Goal: Task Accomplishment & Management: Complete application form

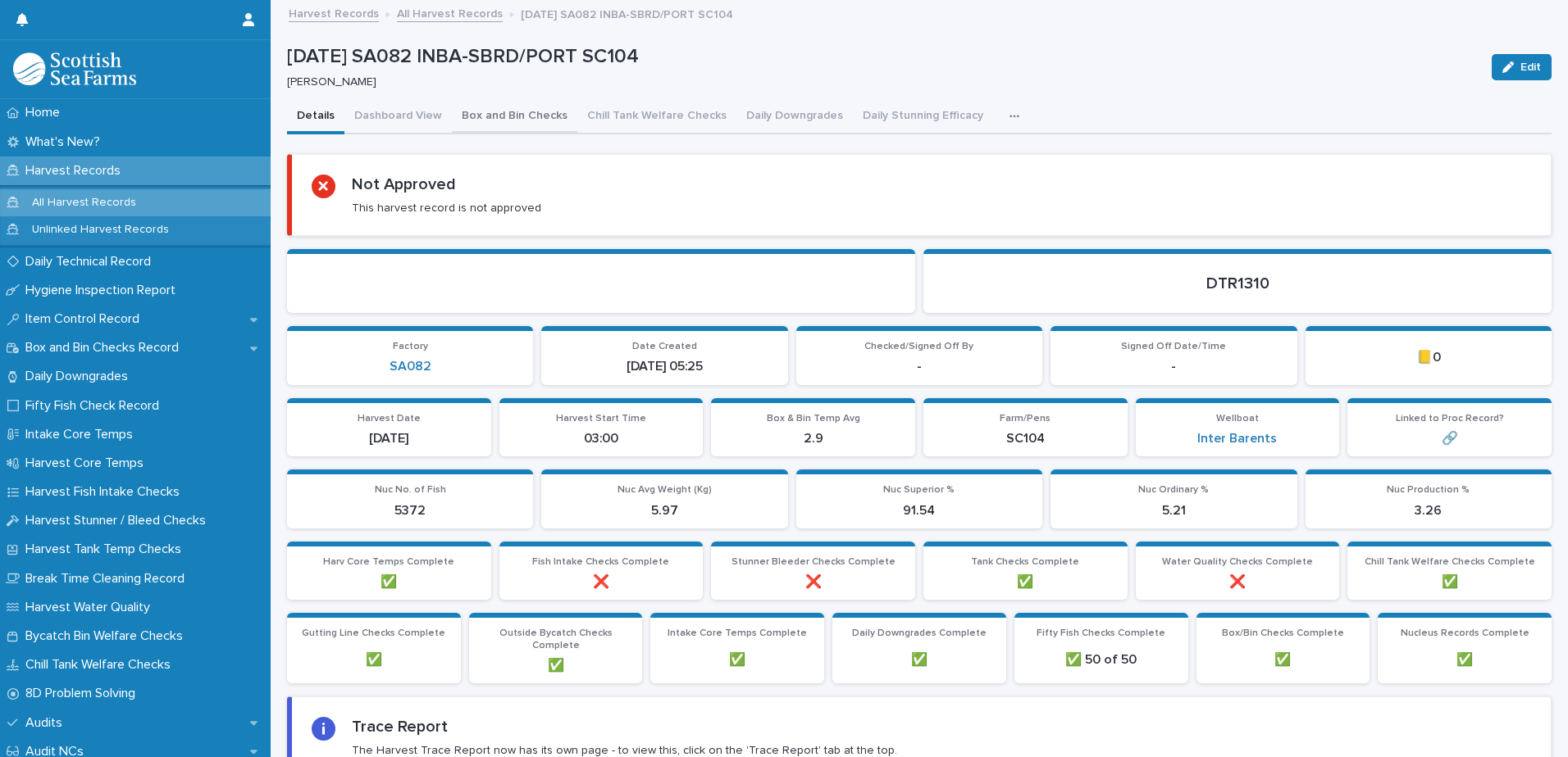
click at [460, 114] on button "Box and Bin Checks" at bounding box center [515, 117] width 126 height 34
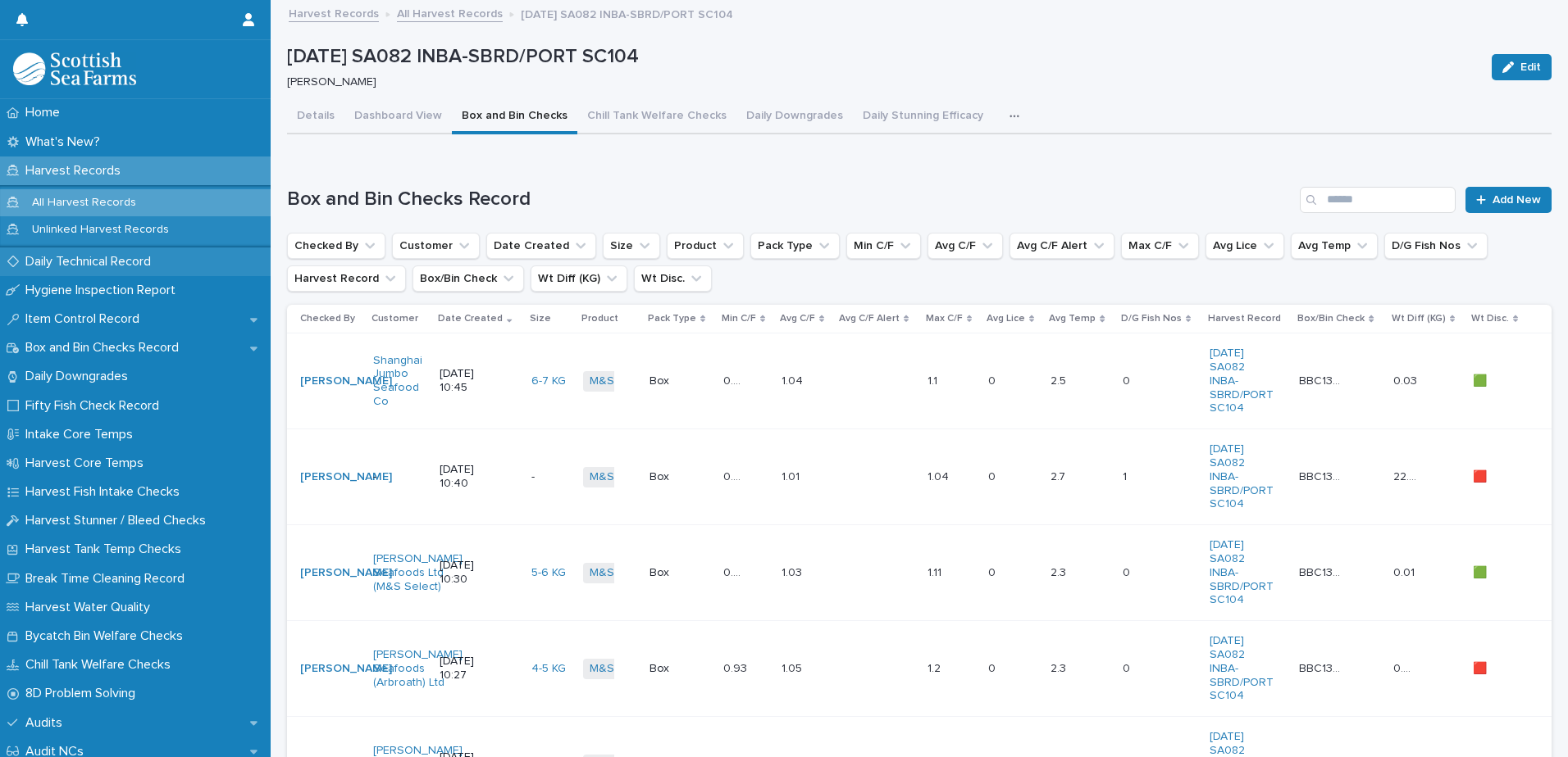
click at [86, 261] on p "Daily Technical Record" at bounding box center [92, 262] width 145 height 16
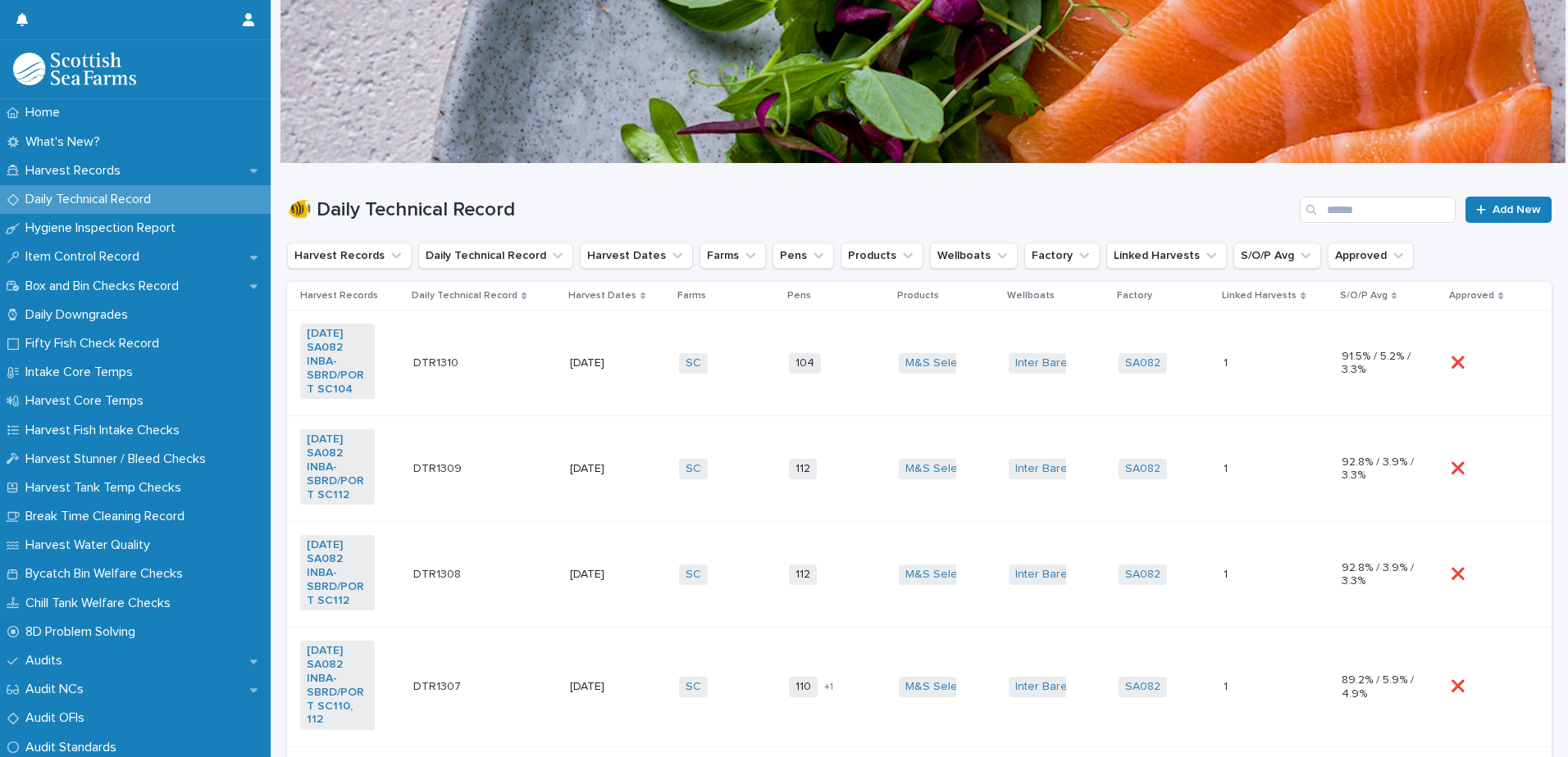
click at [730, 395] on td "SC + 0" at bounding box center [728, 363] width 110 height 106
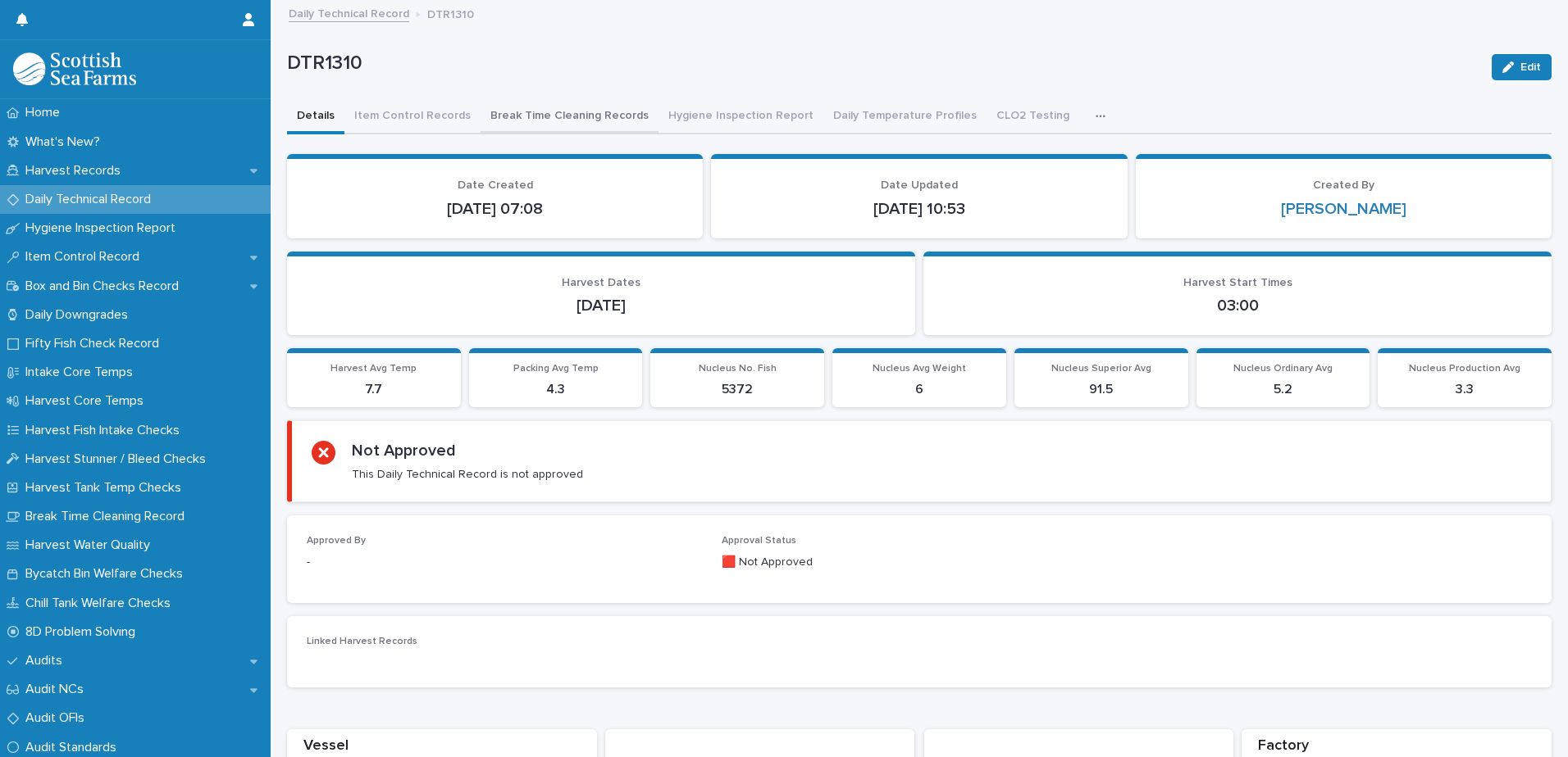
click at [495, 119] on button "Break Time Cleaning Records" at bounding box center [570, 117] width 178 height 34
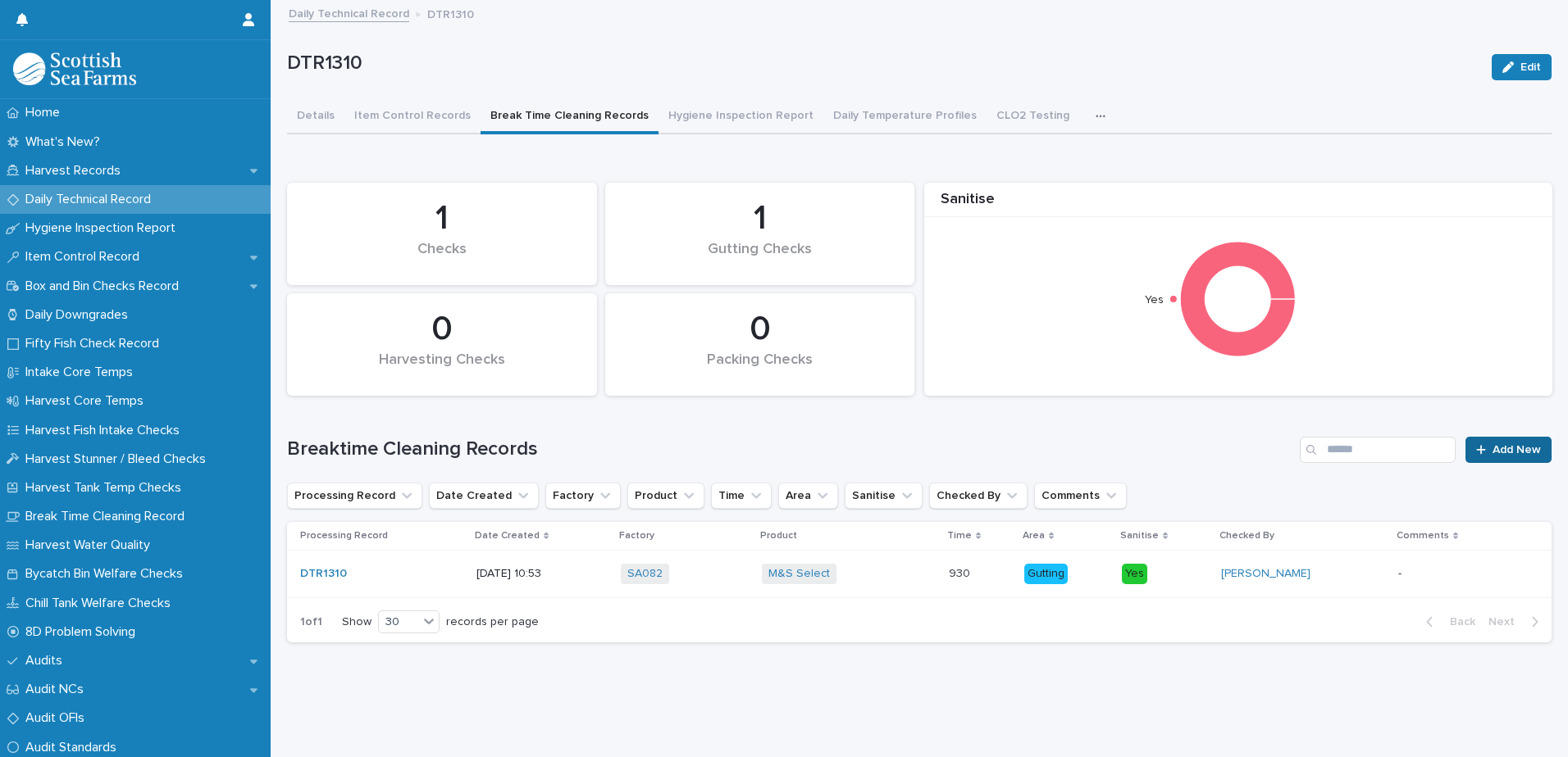
click at [1512, 448] on span "Add New" at bounding box center [1516, 450] width 48 height 11
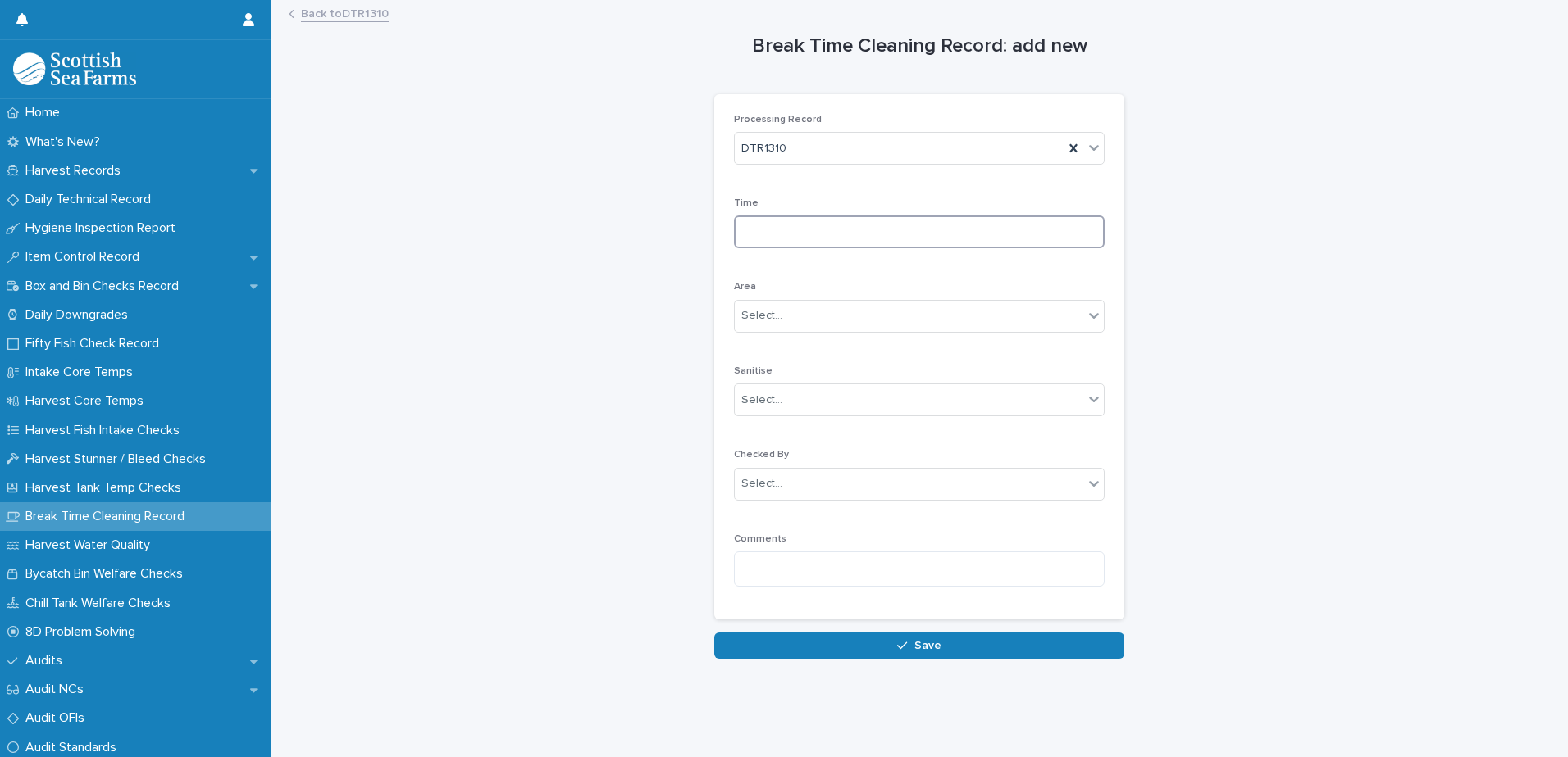
click at [853, 228] on input at bounding box center [919, 232] width 370 height 33
type input "****"
click at [879, 324] on div "Select..." at bounding box center [908, 315] width 349 height 27
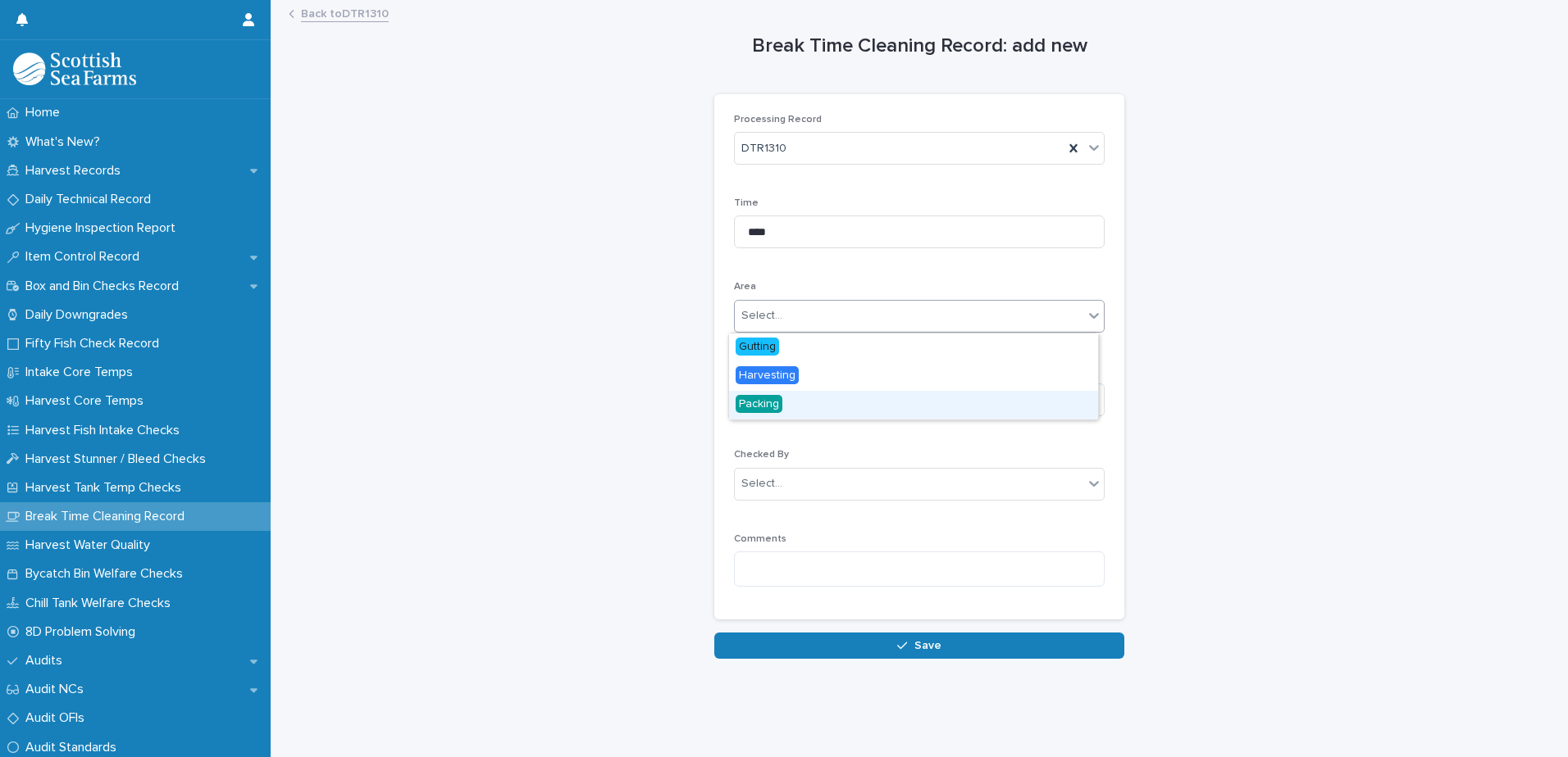
click at [842, 399] on div "Packing" at bounding box center [914, 405] width 369 height 29
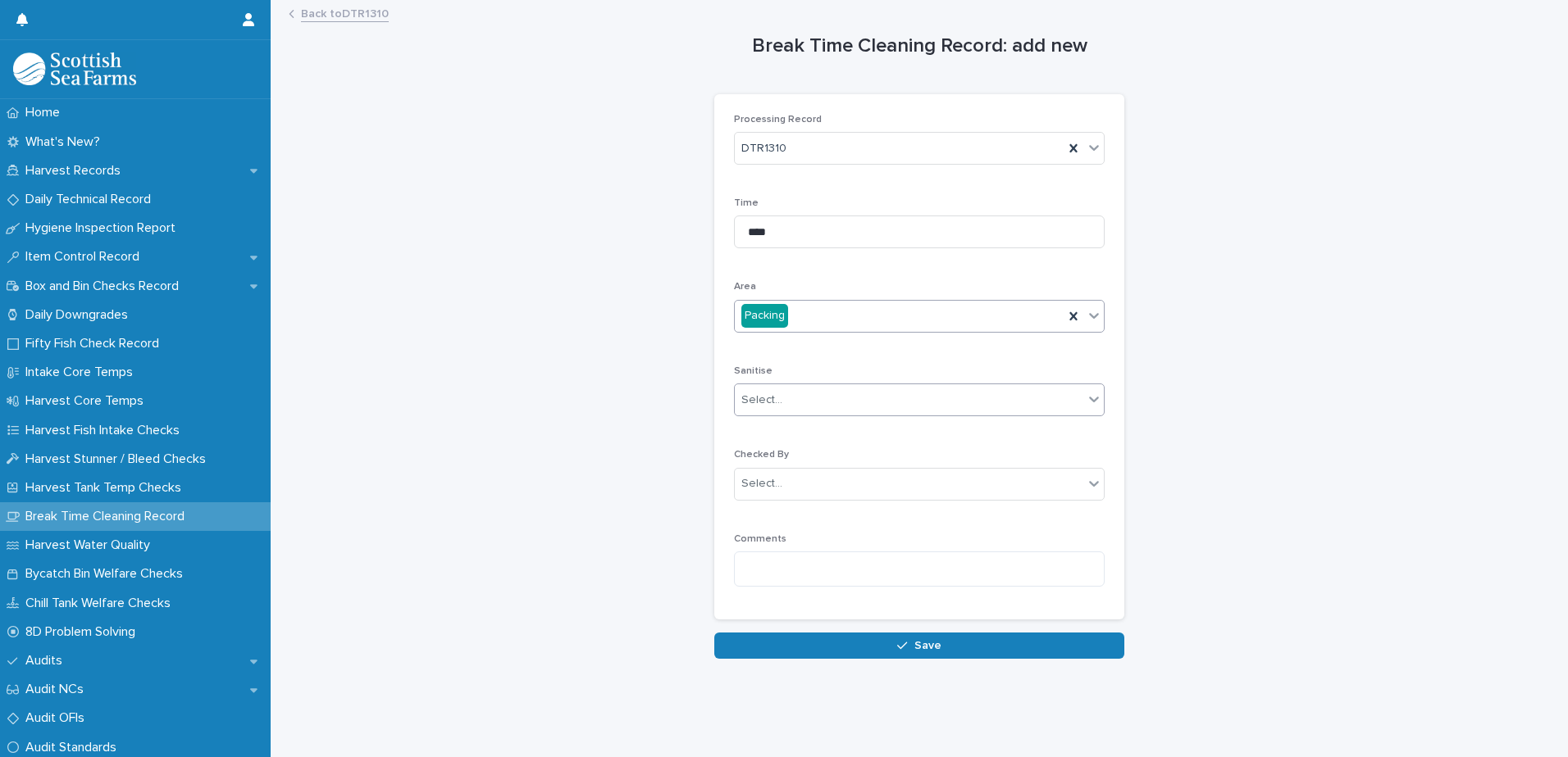
click at [769, 405] on div "Select..." at bounding box center [762, 401] width 41 height 17
click at [762, 426] on div "Yes" at bounding box center [914, 431] width 369 height 29
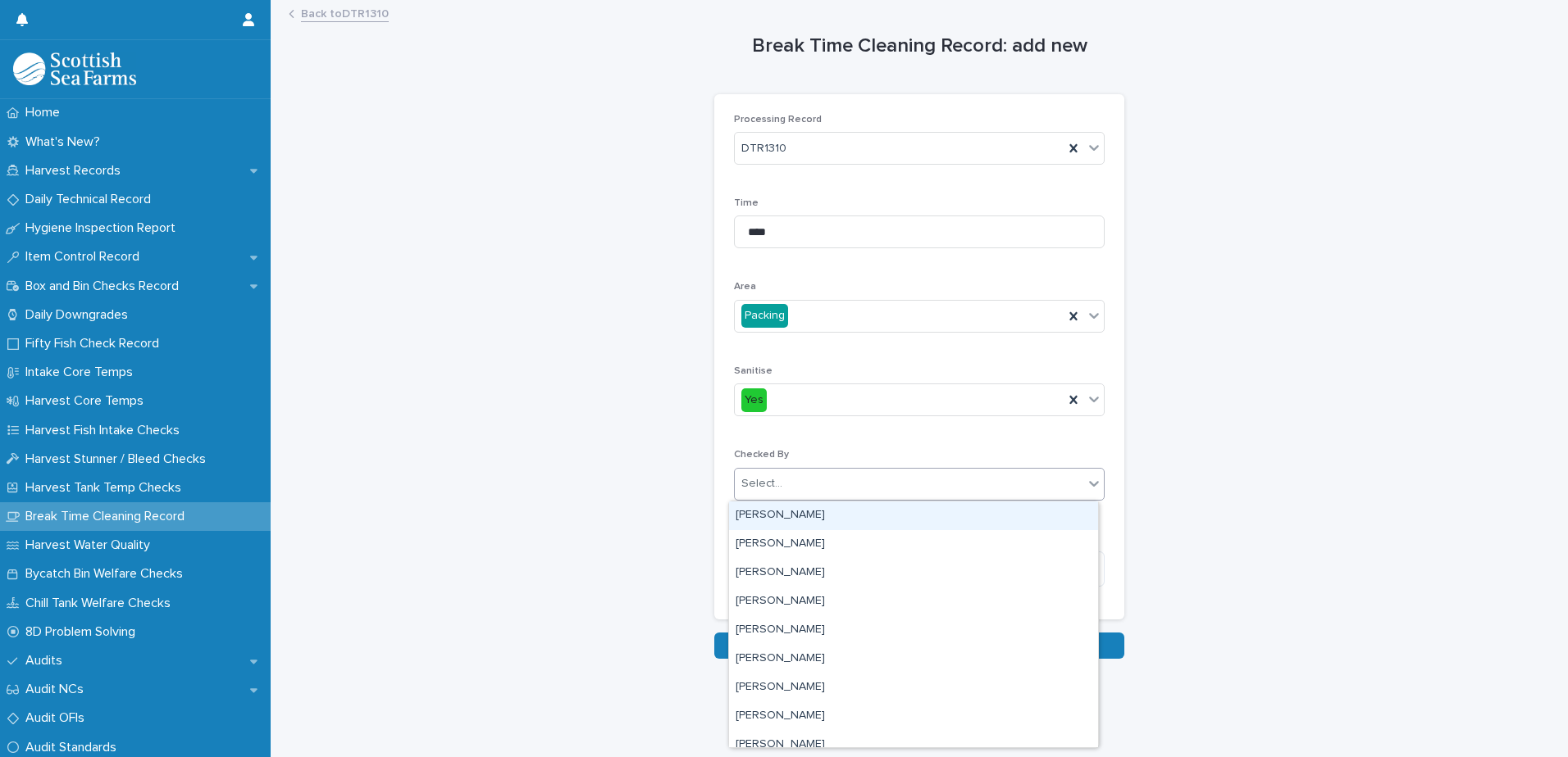
click at [758, 484] on div "Select..." at bounding box center [762, 484] width 41 height 17
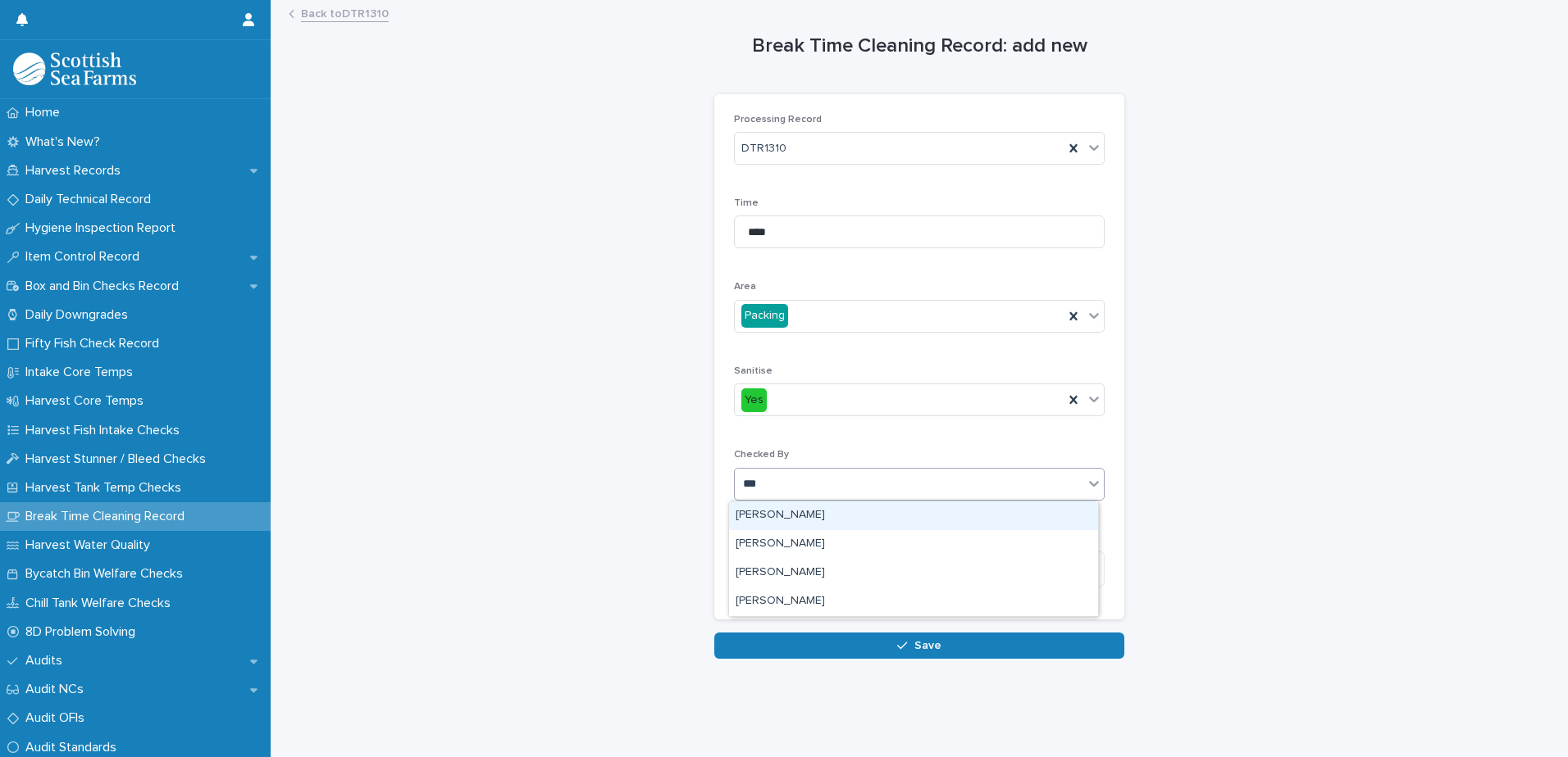
type input "****"
click at [763, 515] on div "[PERSON_NAME]" at bounding box center [914, 516] width 369 height 29
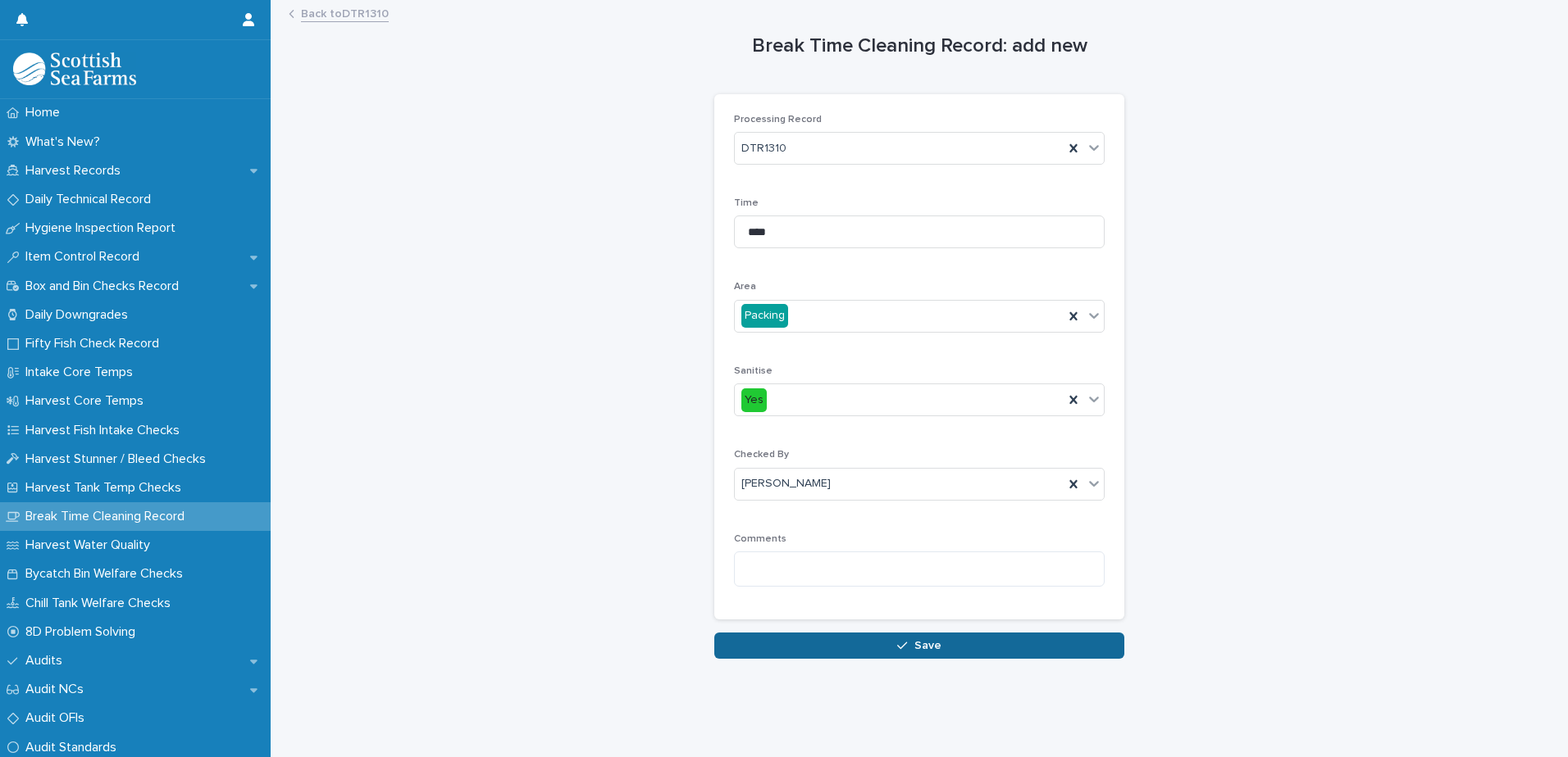
click at [756, 644] on button "Save" at bounding box center [919, 646] width 410 height 26
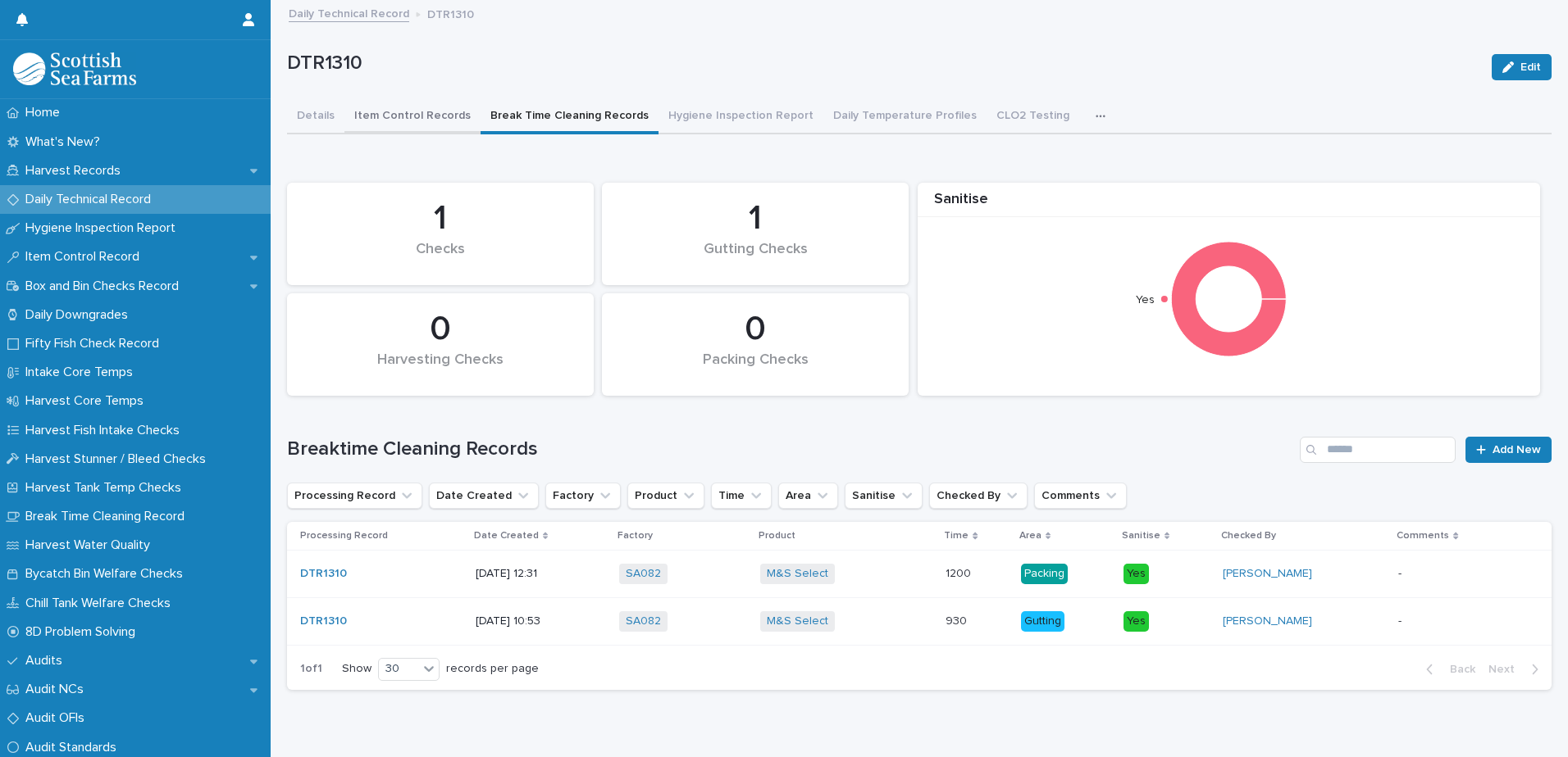
click at [418, 115] on button "Item Control Records" at bounding box center [412, 117] width 136 height 34
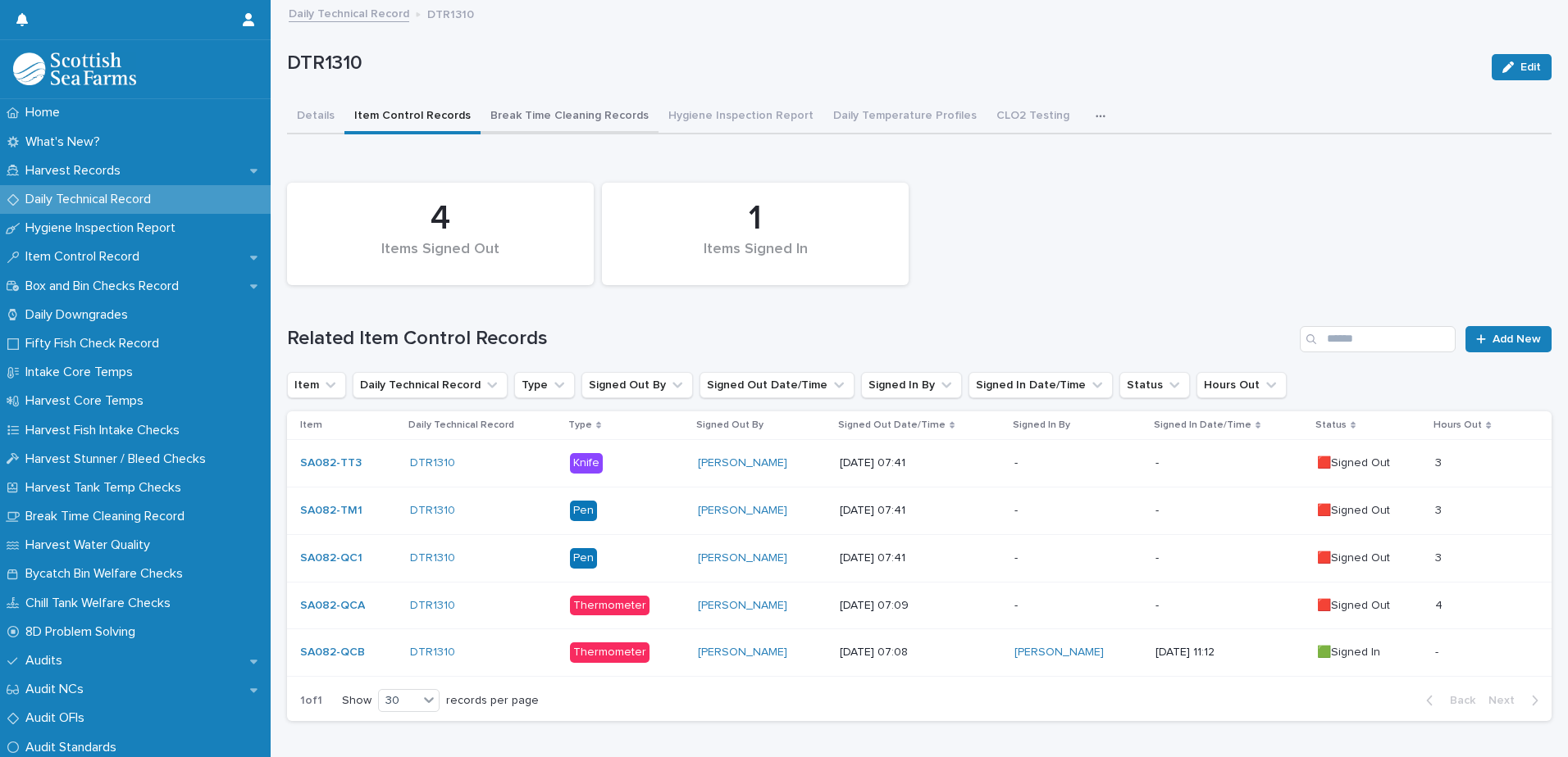
click at [570, 108] on button "Break Time Cleaning Records" at bounding box center [570, 117] width 178 height 34
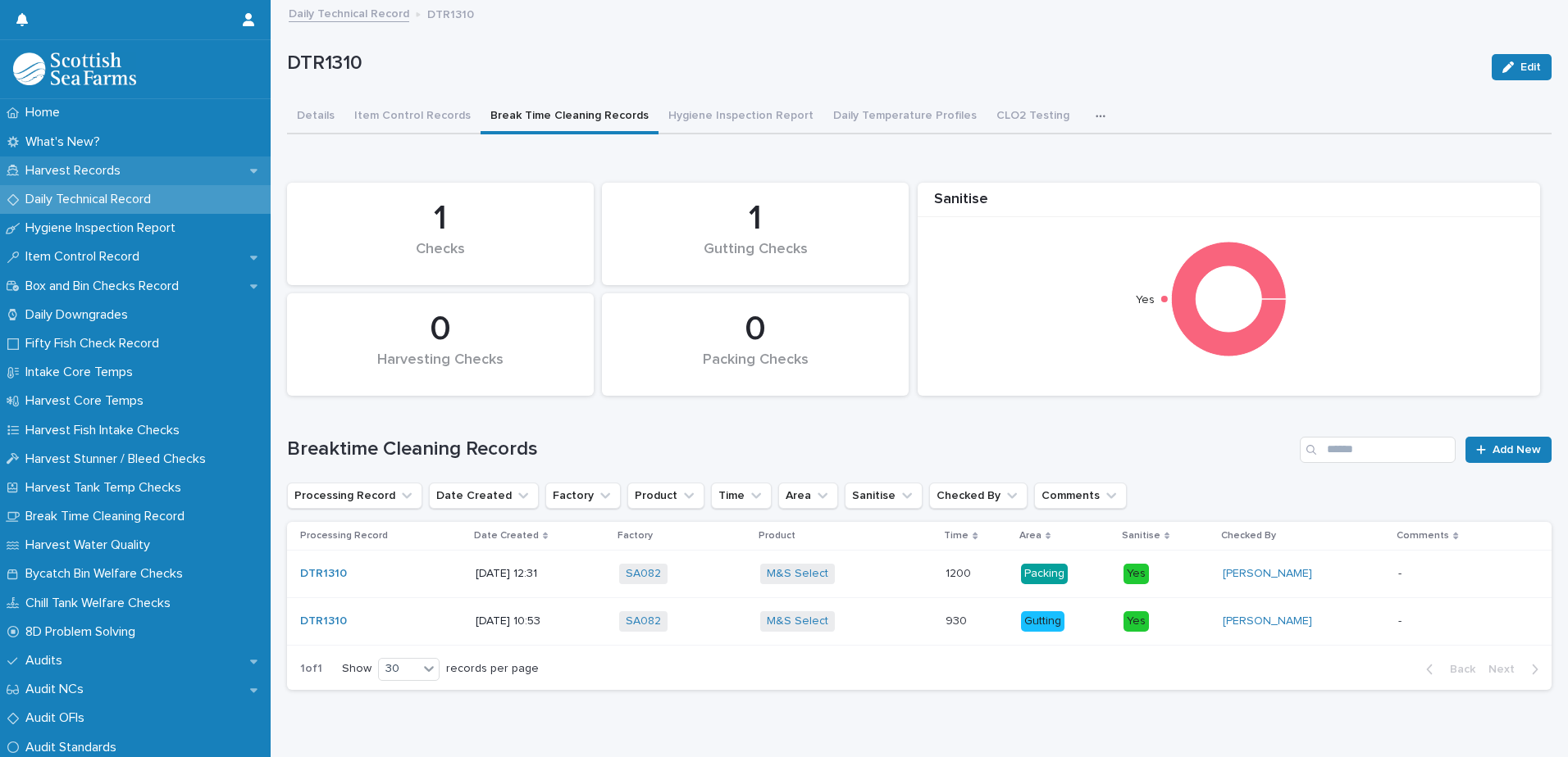
click at [97, 165] on p "Harvest Records" at bounding box center [76, 171] width 114 height 16
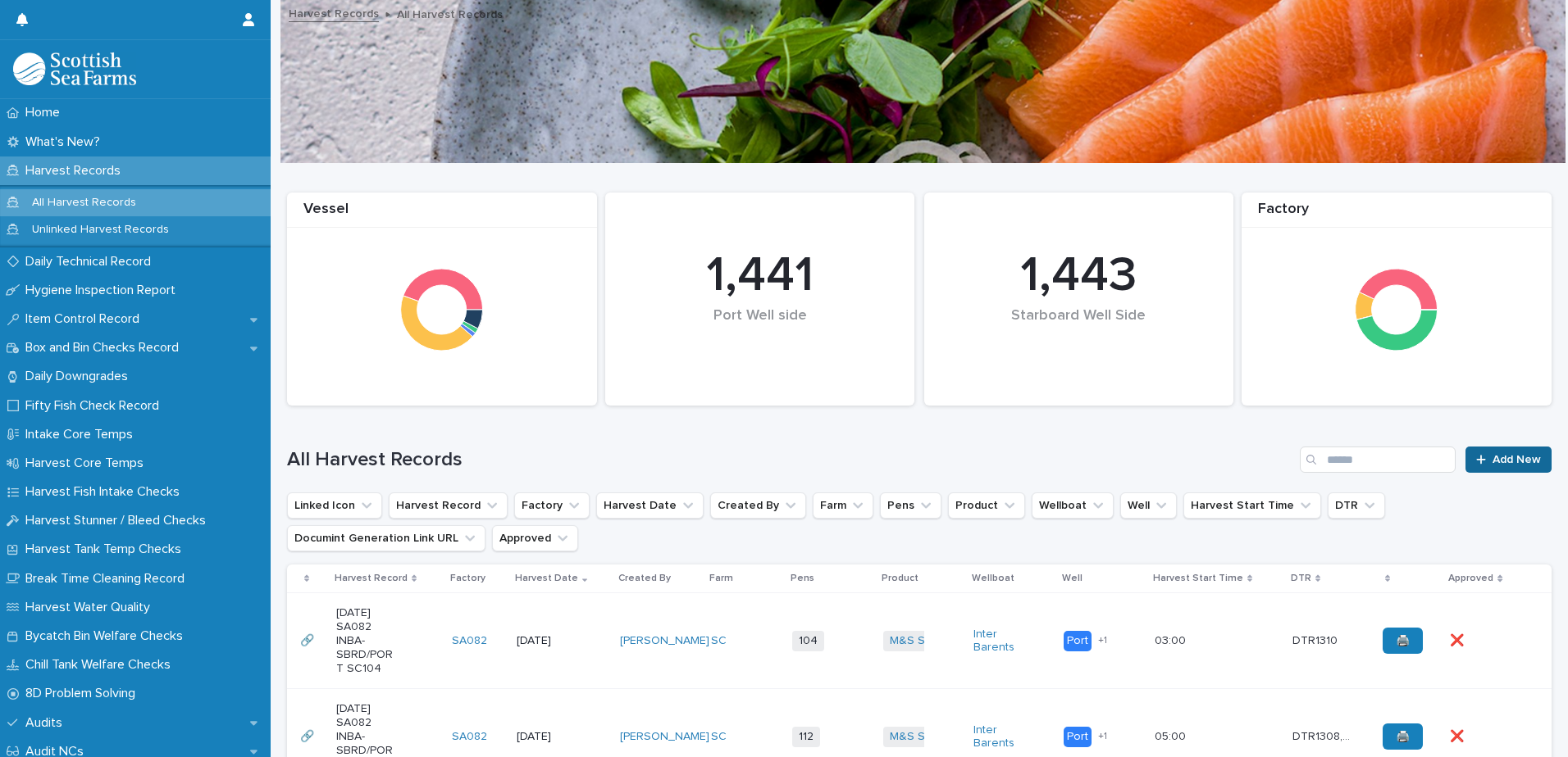
click at [1479, 458] on div at bounding box center [1484, 459] width 17 height 11
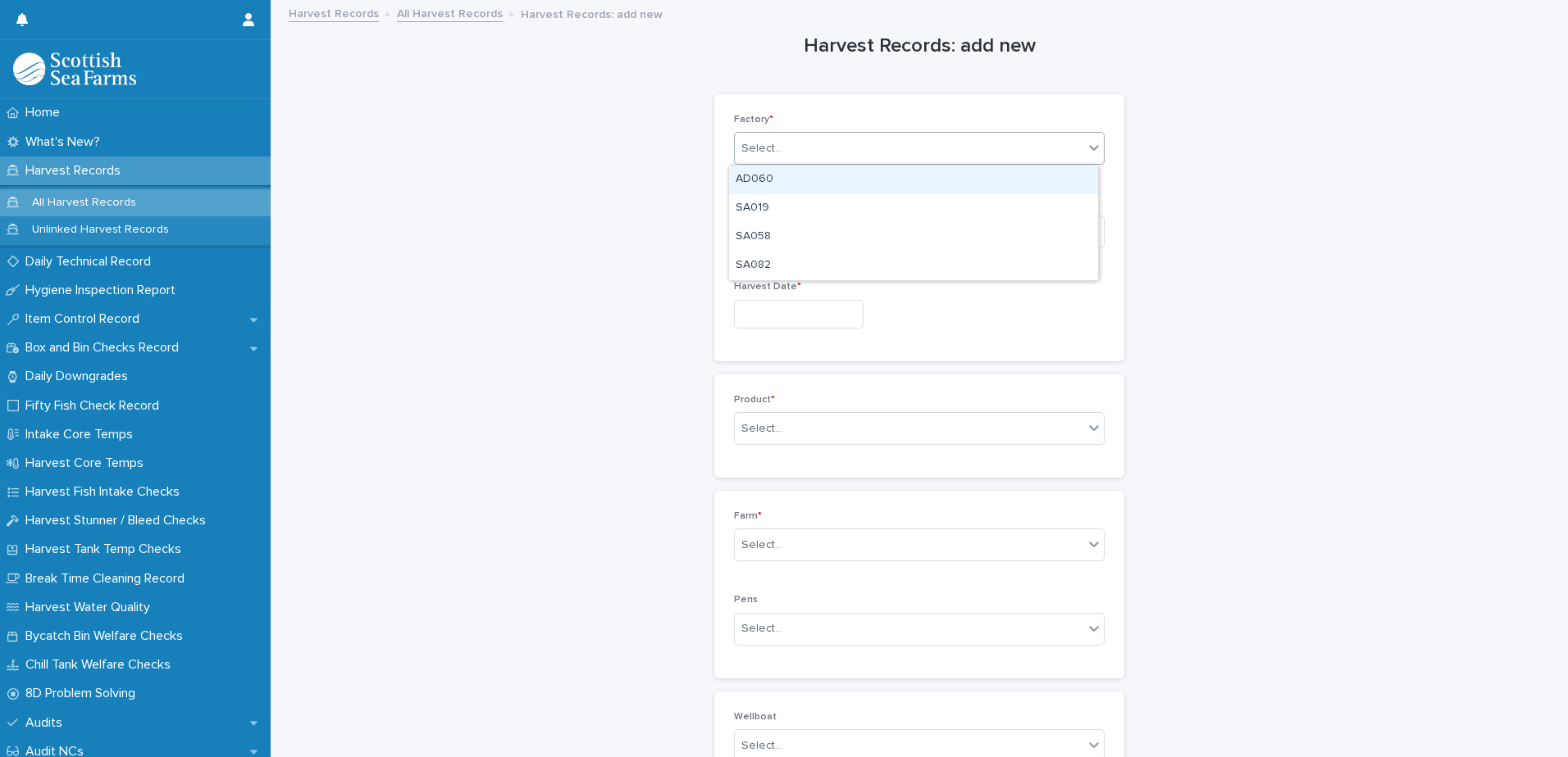
click at [820, 148] on div "Select..." at bounding box center [908, 148] width 349 height 27
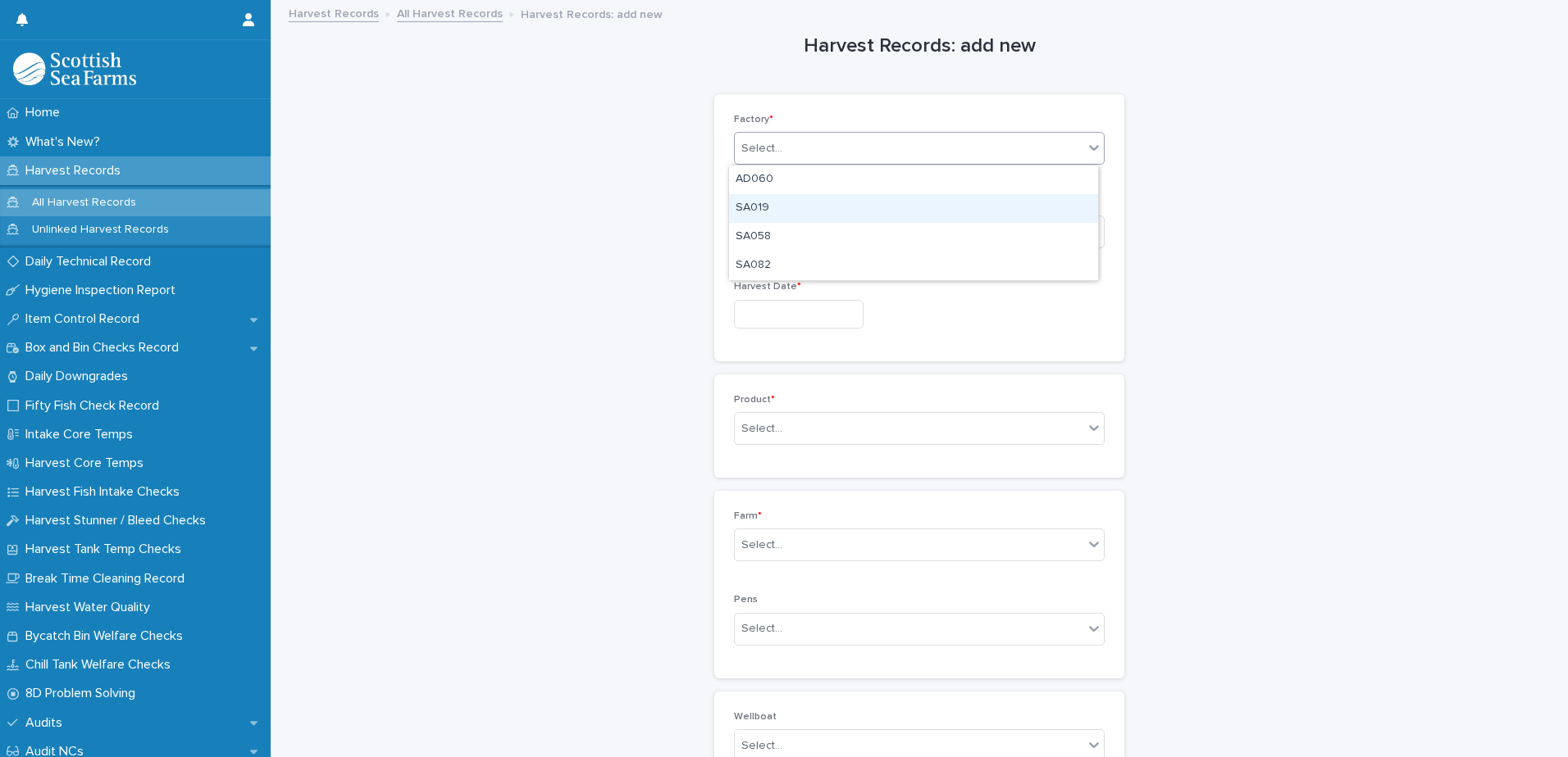
click at [317, 18] on link "Harvest Records" at bounding box center [333, 13] width 90 height 19
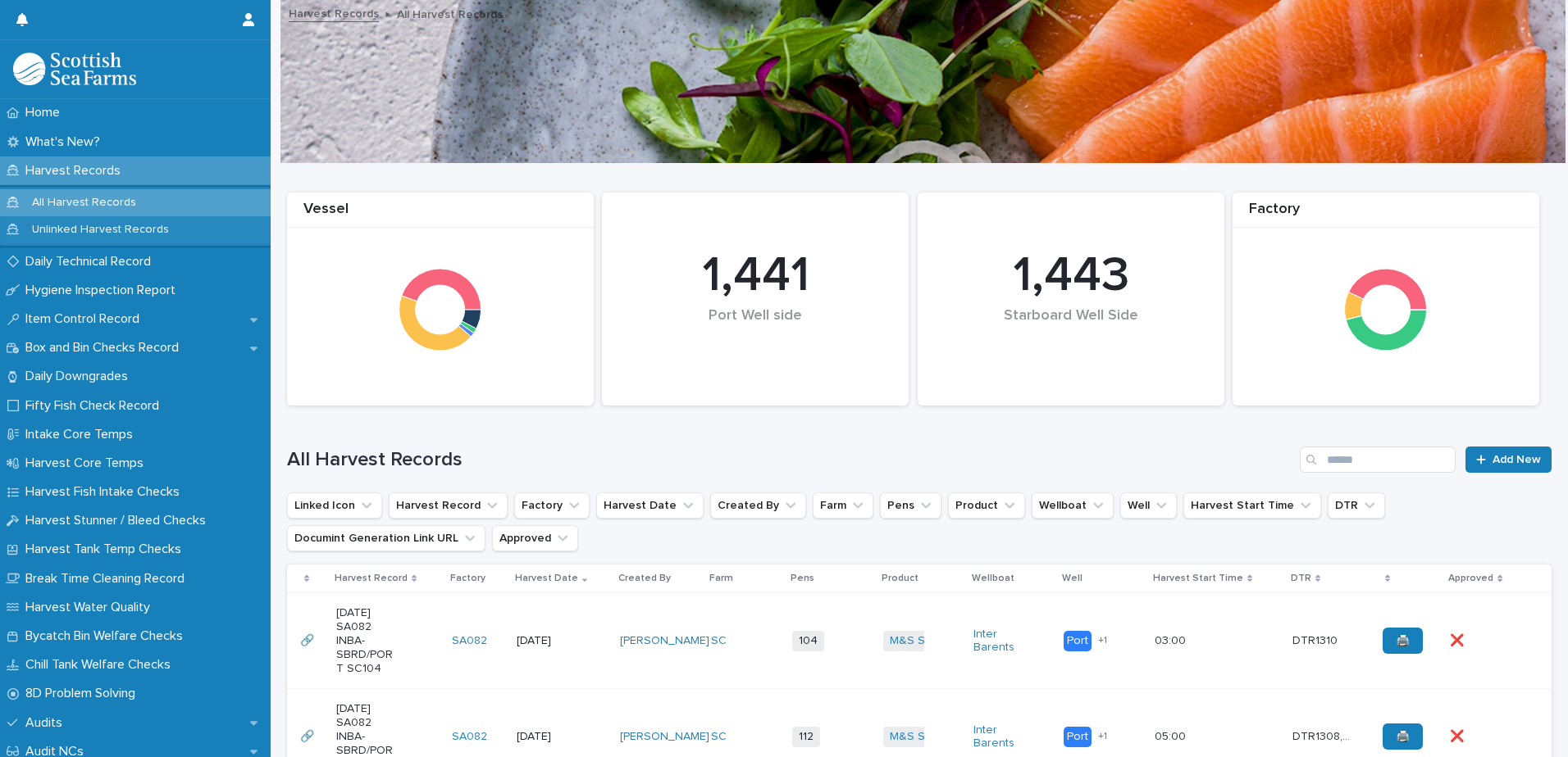
scroll to position [246, 0]
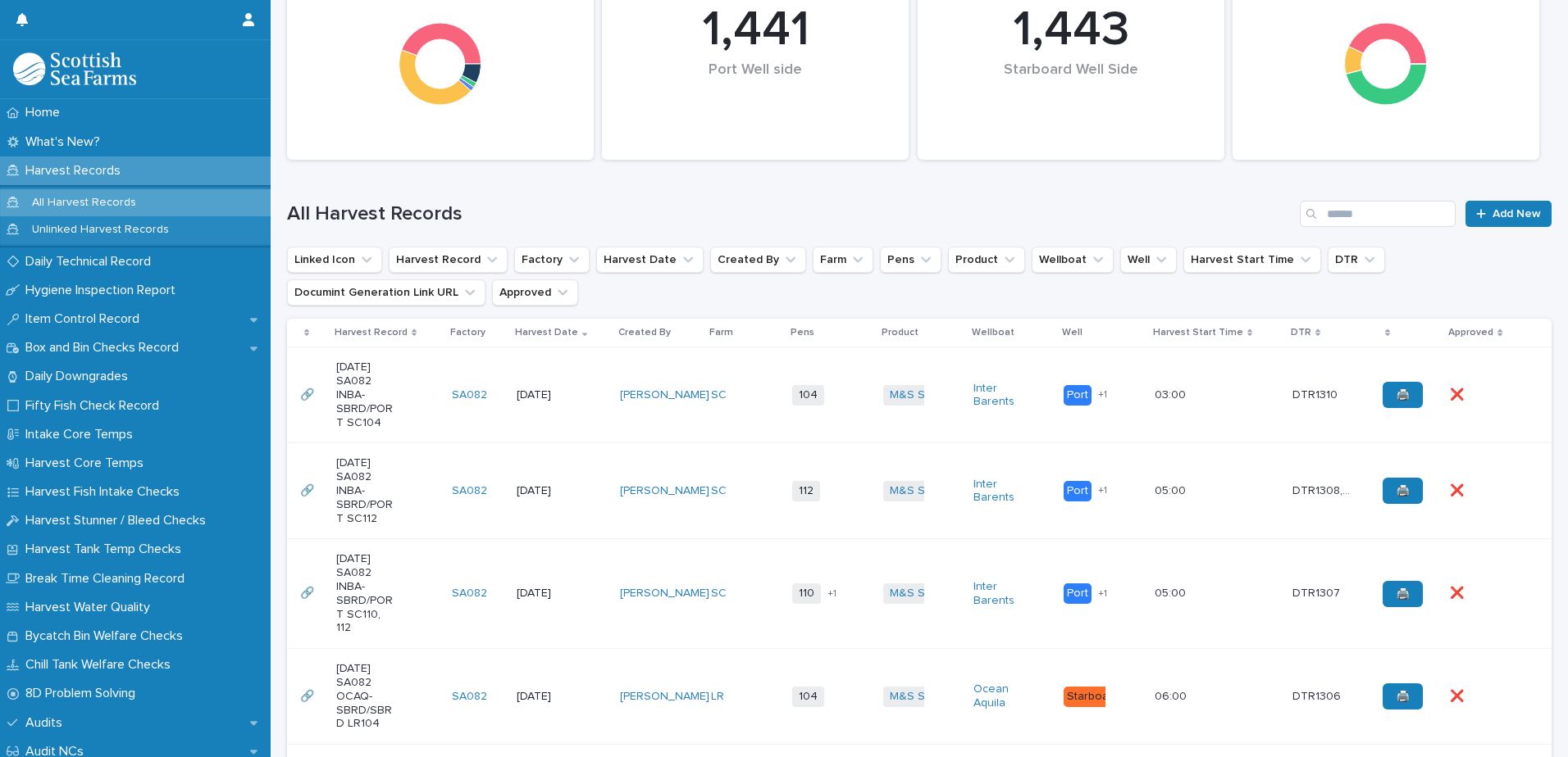
click at [828, 419] on td "104 + 0" at bounding box center [830, 396] width 90 height 96
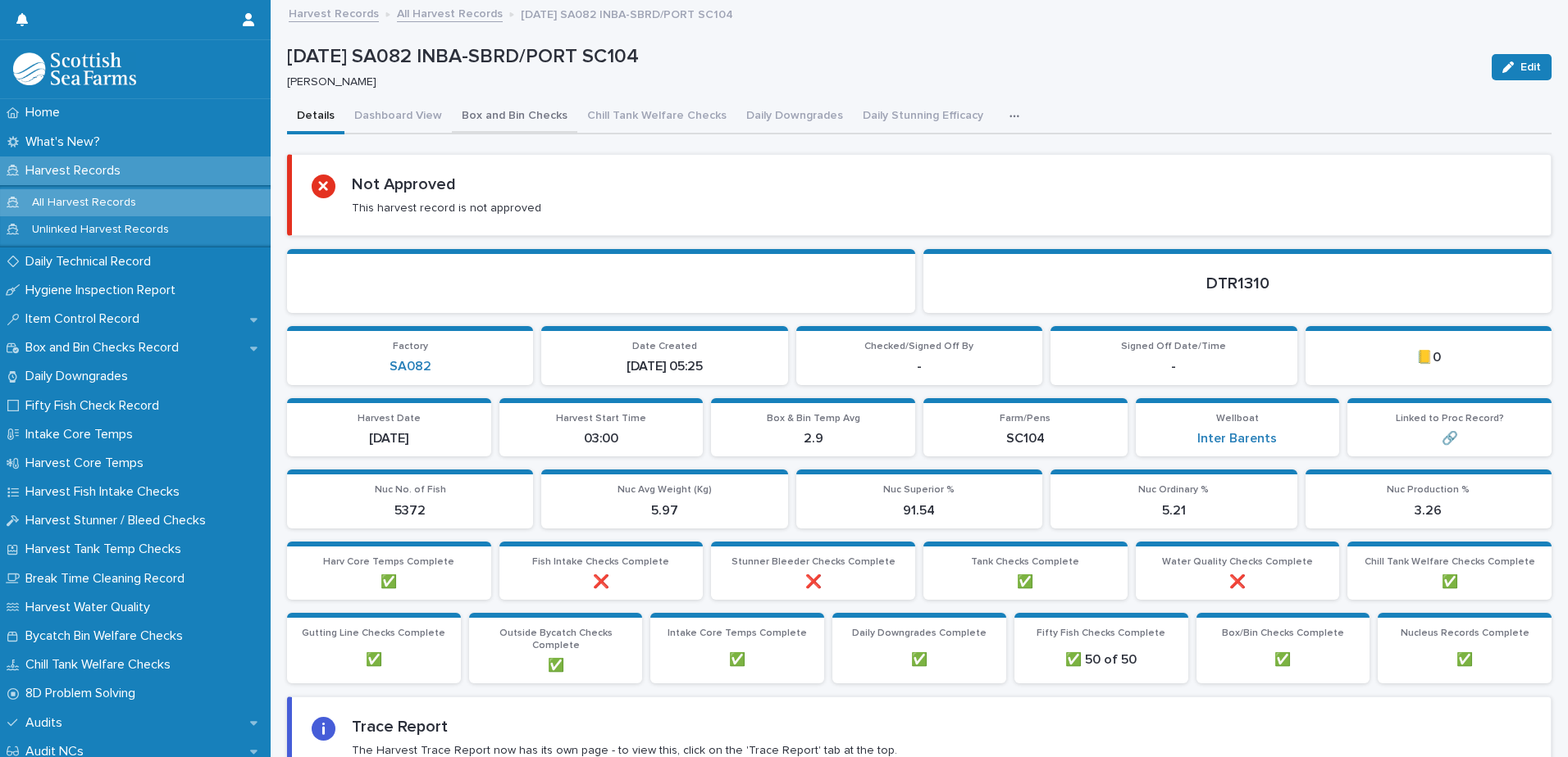
click at [497, 118] on button "Box and Bin Checks" at bounding box center [515, 117] width 126 height 34
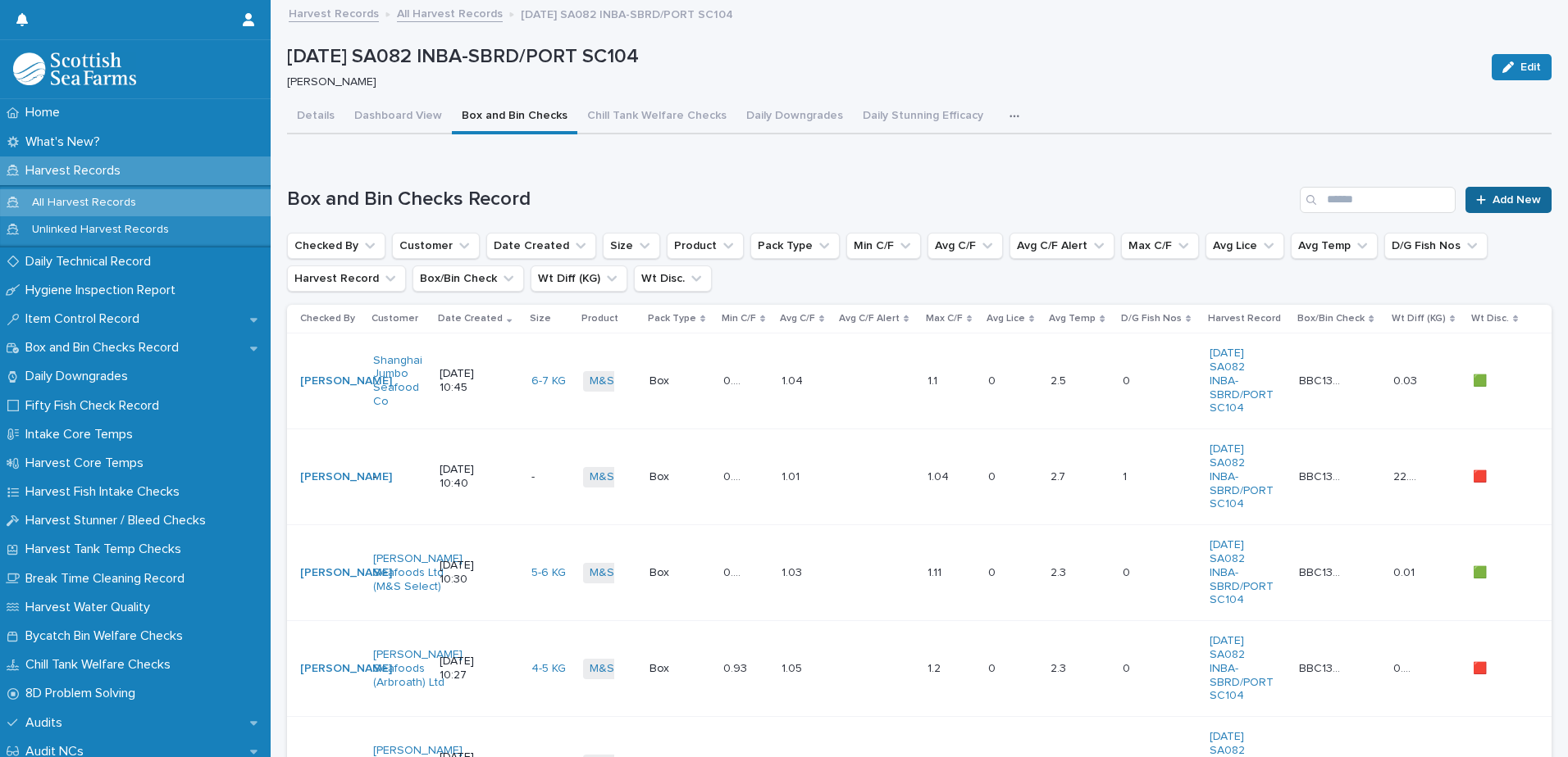
click at [1478, 205] on div at bounding box center [1484, 199] width 17 height 11
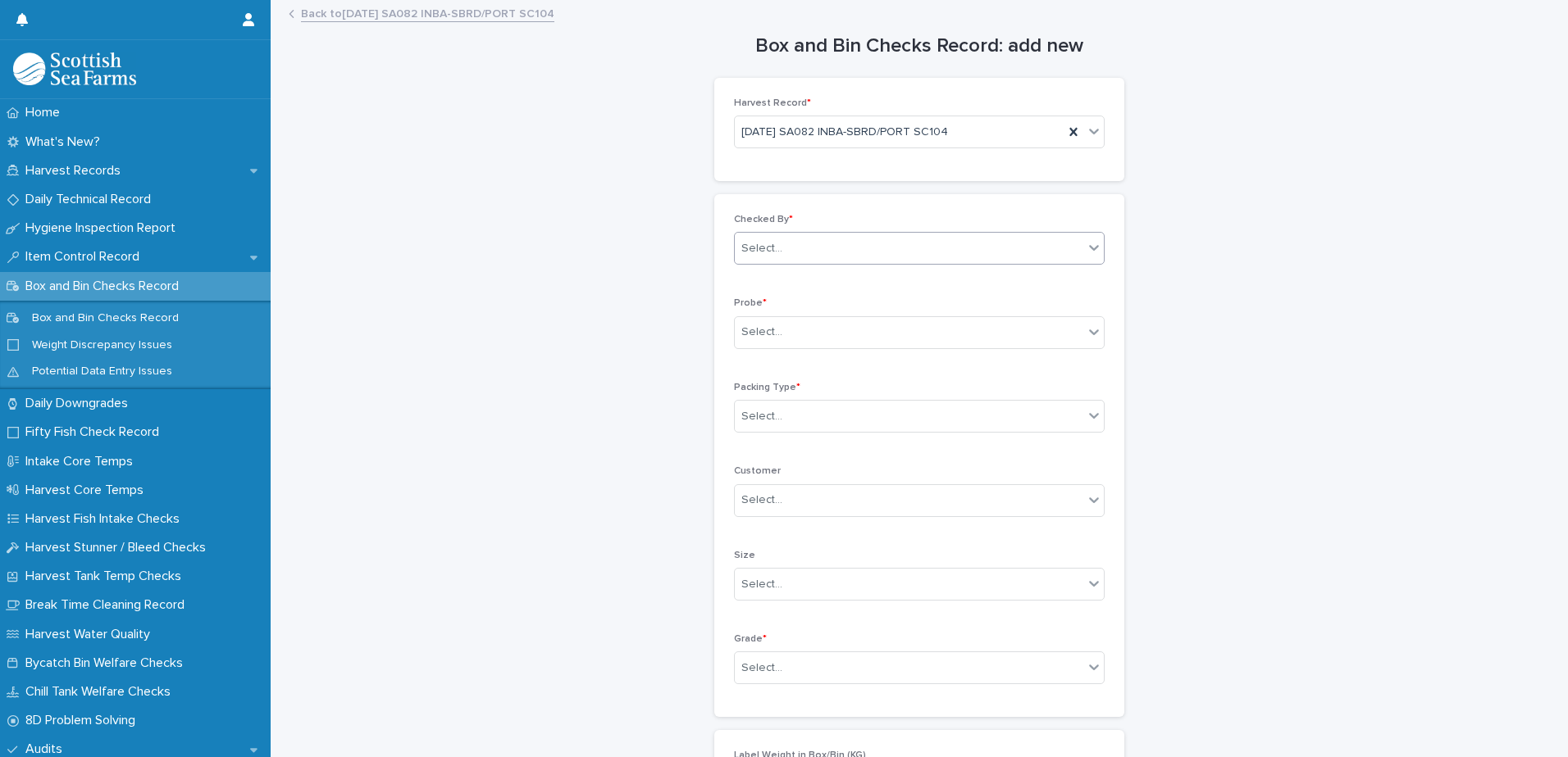
drag, startPoint x: 790, startPoint y: 244, endPoint x: 774, endPoint y: 256, distance: 20.0
click at [788, 244] on div "Select..." at bounding box center [908, 248] width 349 height 27
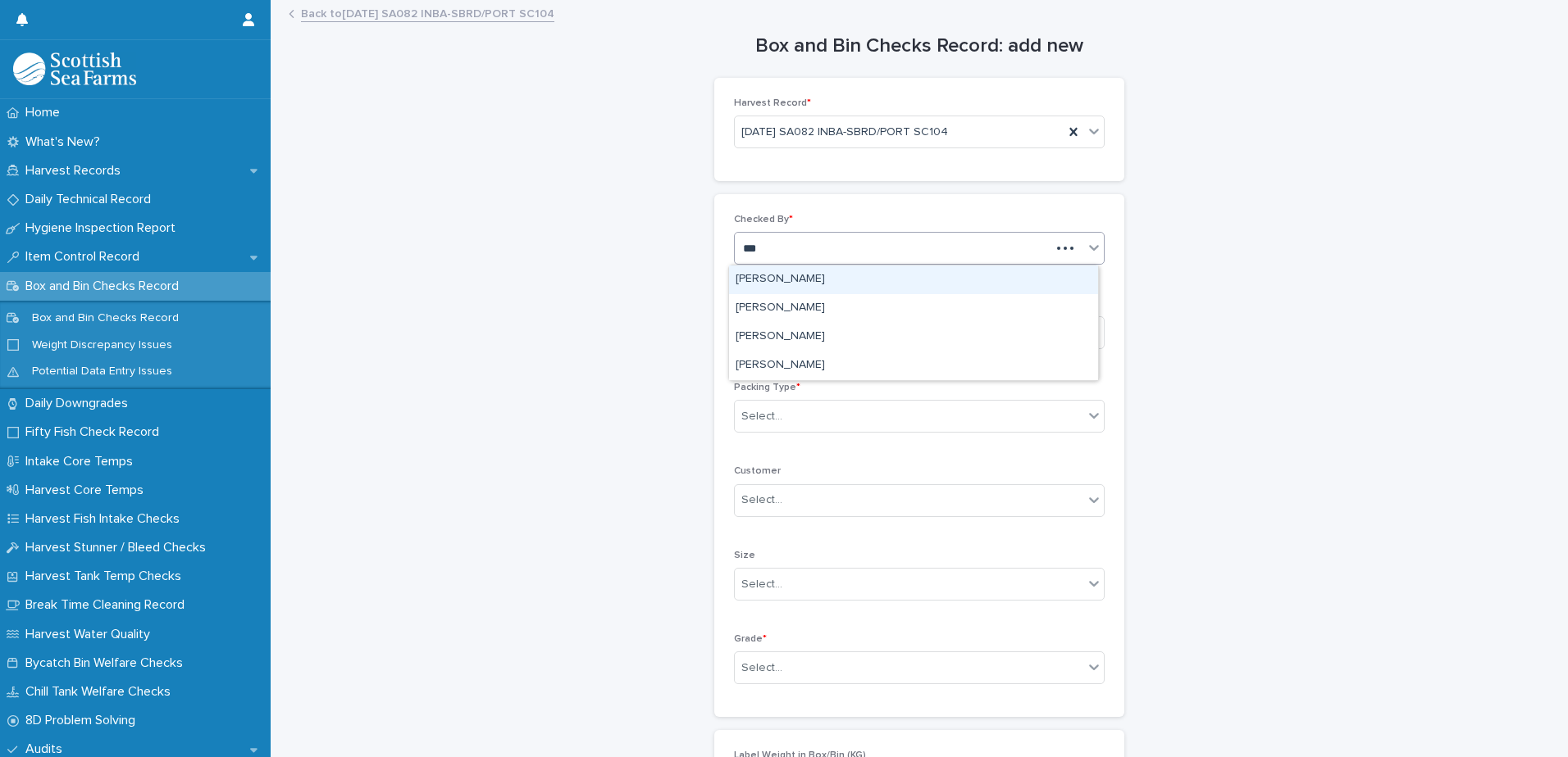
type input "****"
click at [807, 278] on div "[PERSON_NAME]" at bounding box center [914, 279] width 369 height 29
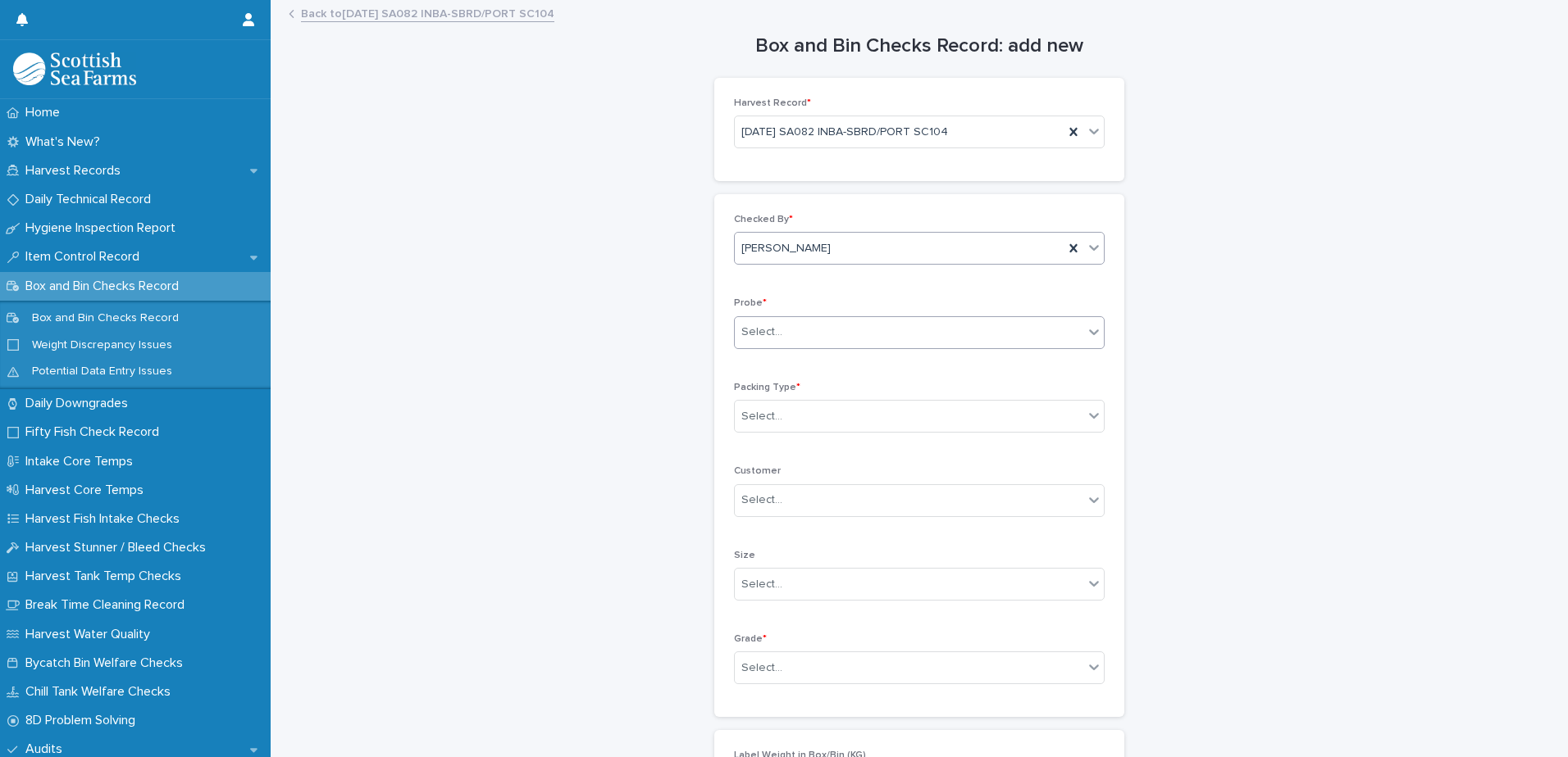
click at [766, 329] on div "Select..." at bounding box center [762, 333] width 41 height 17
click at [763, 413] on div "LERW-A" at bounding box center [914, 422] width 369 height 29
click at [756, 420] on div "Select..." at bounding box center [762, 416] width 41 height 17
click at [751, 453] on div "Box" at bounding box center [914, 448] width 369 height 29
click at [742, 664] on div "Select..." at bounding box center [762, 669] width 41 height 17
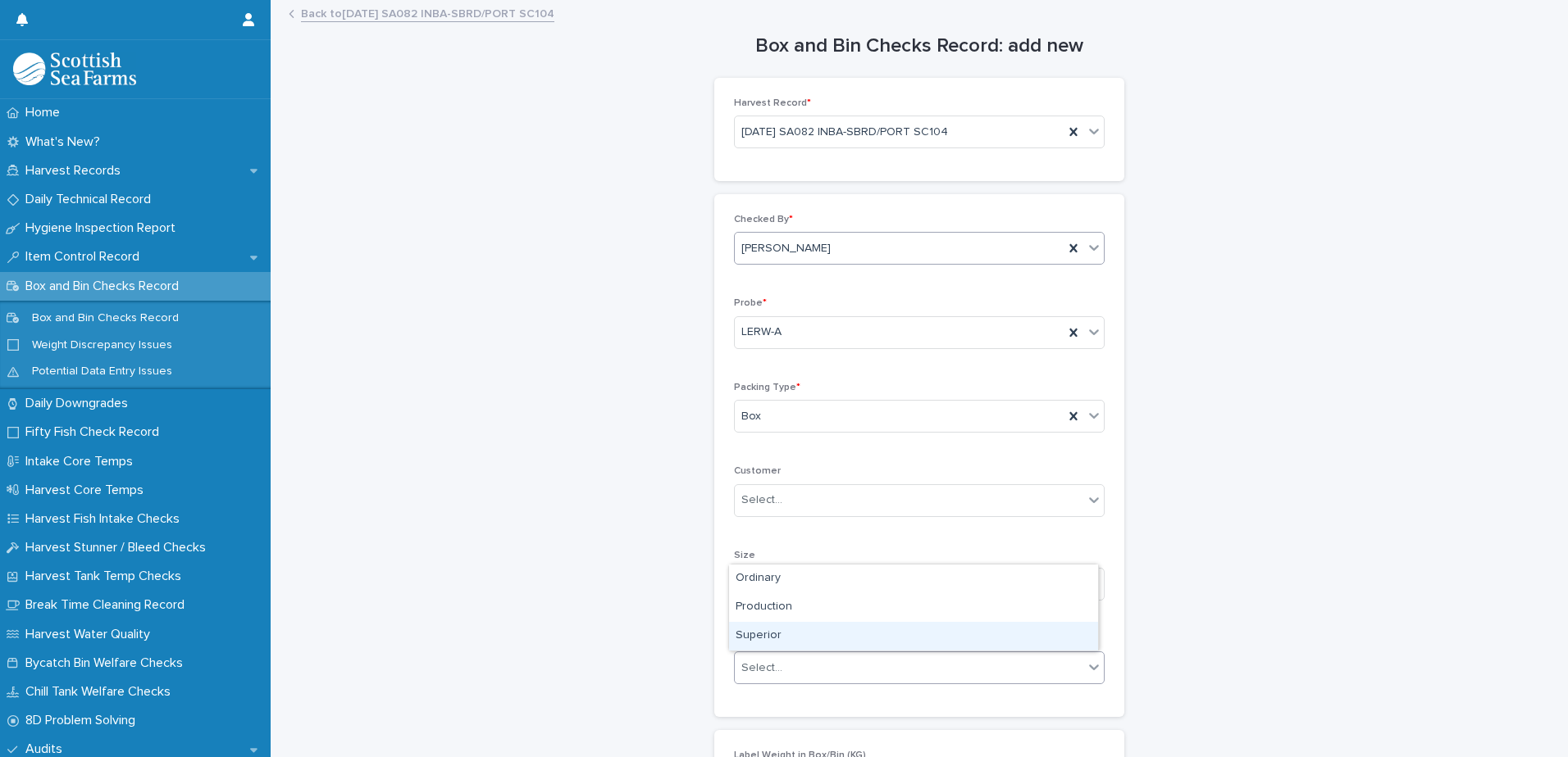
click at [744, 631] on div "Superior" at bounding box center [914, 637] width 369 height 29
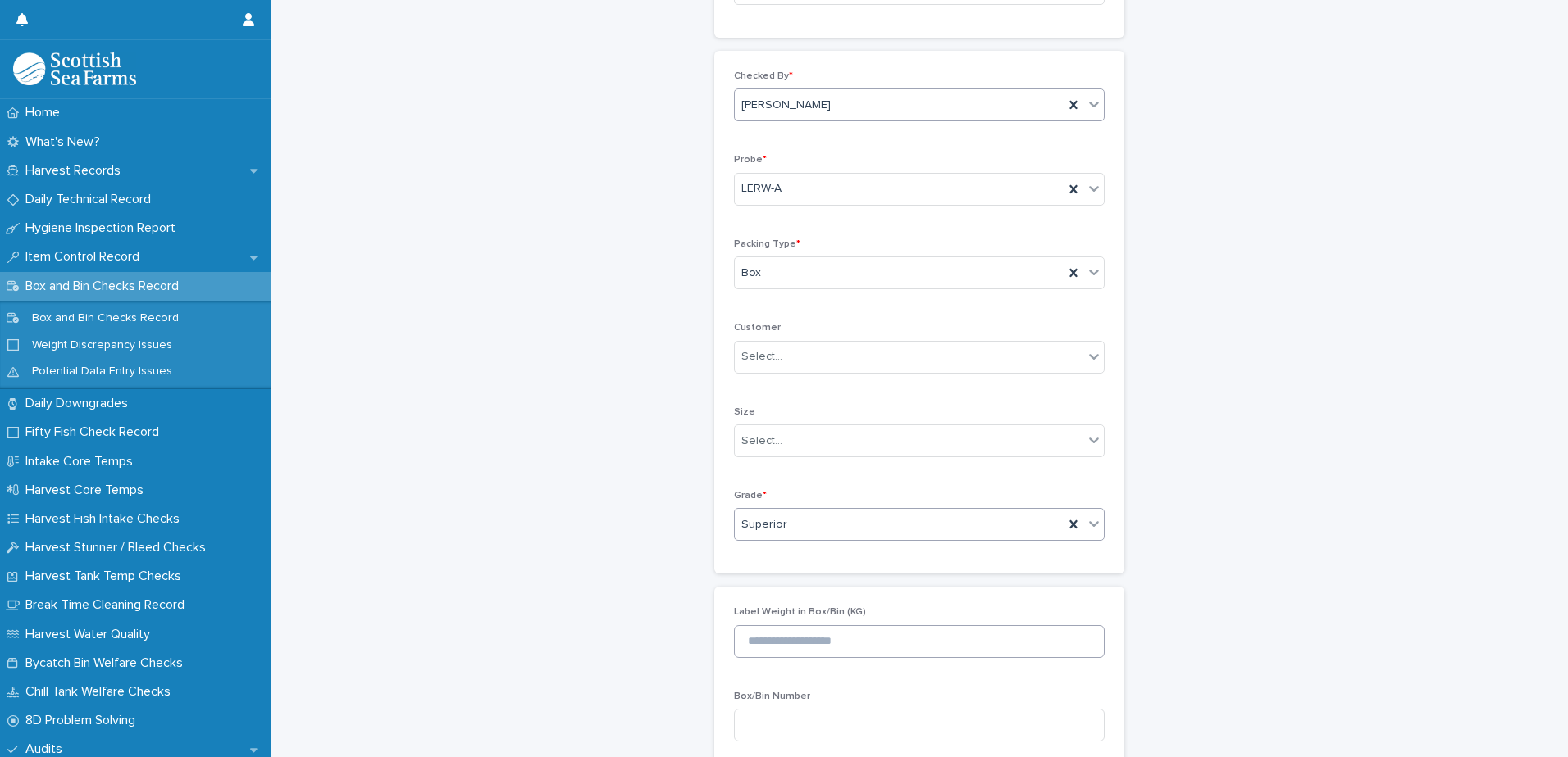
scroll to position [469, 0]
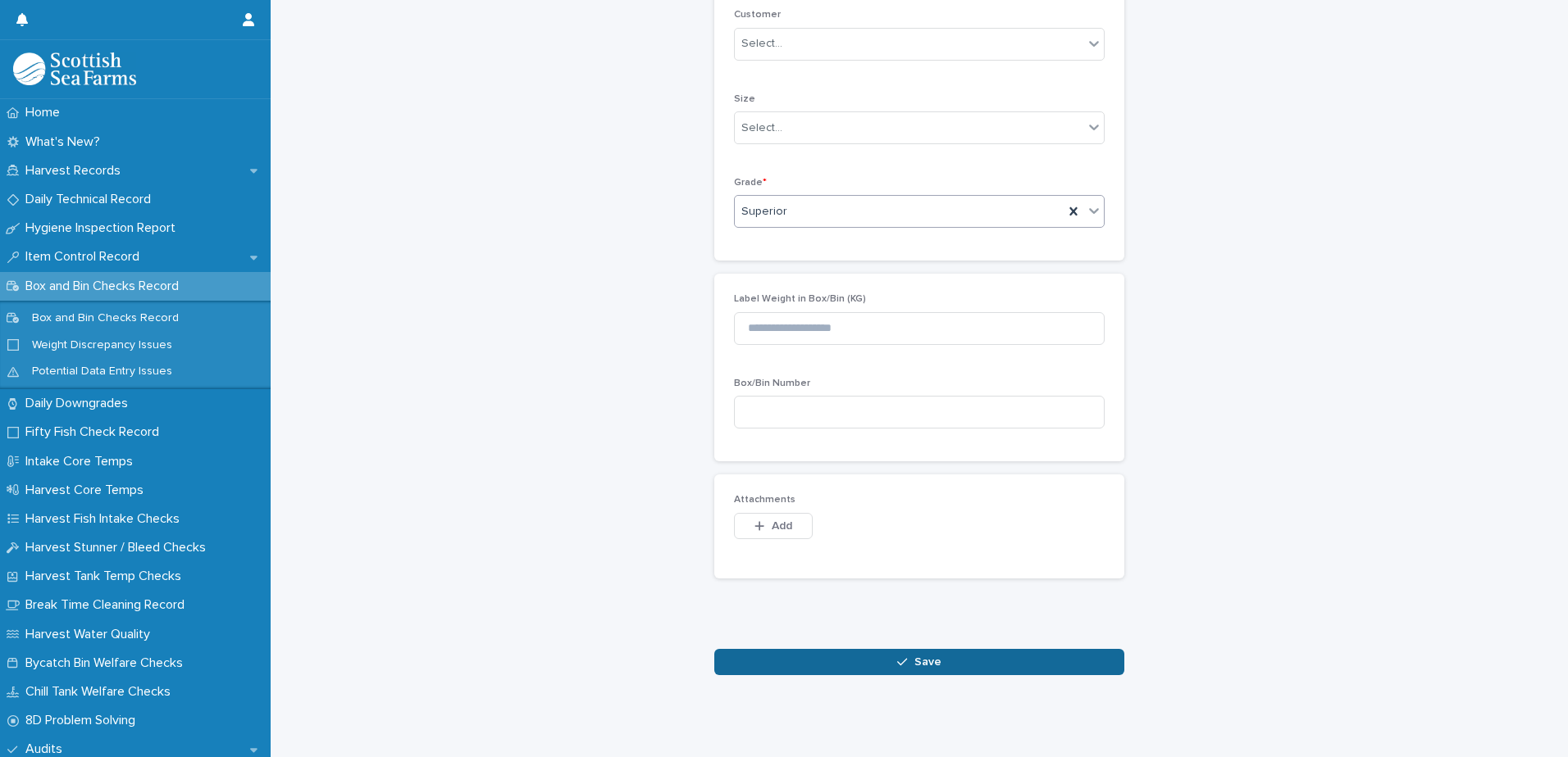
click at [790, 649] on button "Save" at bounding box center [919, 662] width 410 height 26
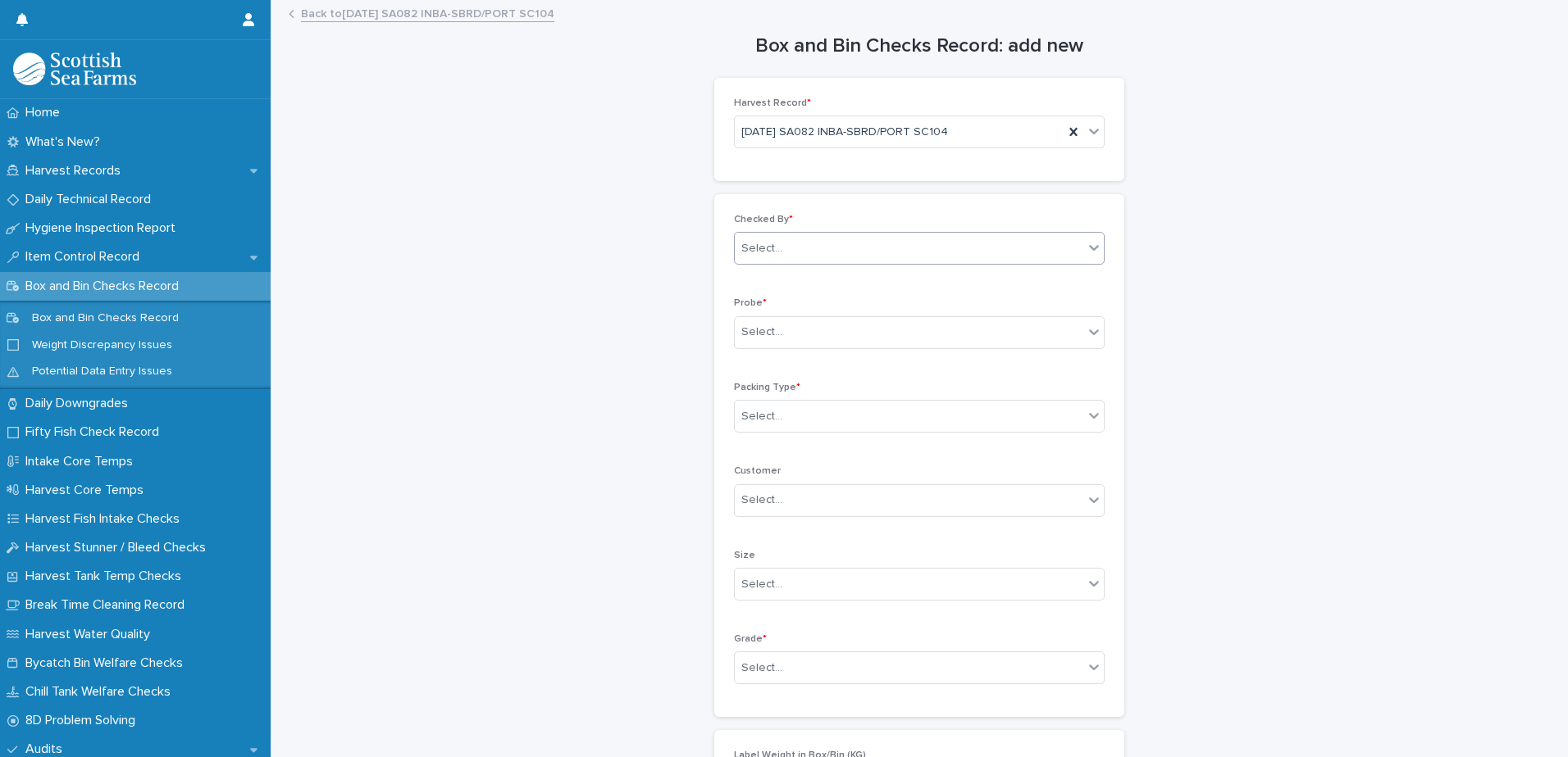
click at [770, 252] on div "Select..." at bounding box center [762, 249] width 41 height 17
type input "****"
click at [788, 283] on div "[PERSON_NAME]" at bounding box center [914, 279] width 369 height 29
click at [762, 336] on div "Select..." at bounding box center [762, 333] width 41 height 17
click at [763, 425] on div "LERW-A" at bounding box center [914, 422] width 369 height 29
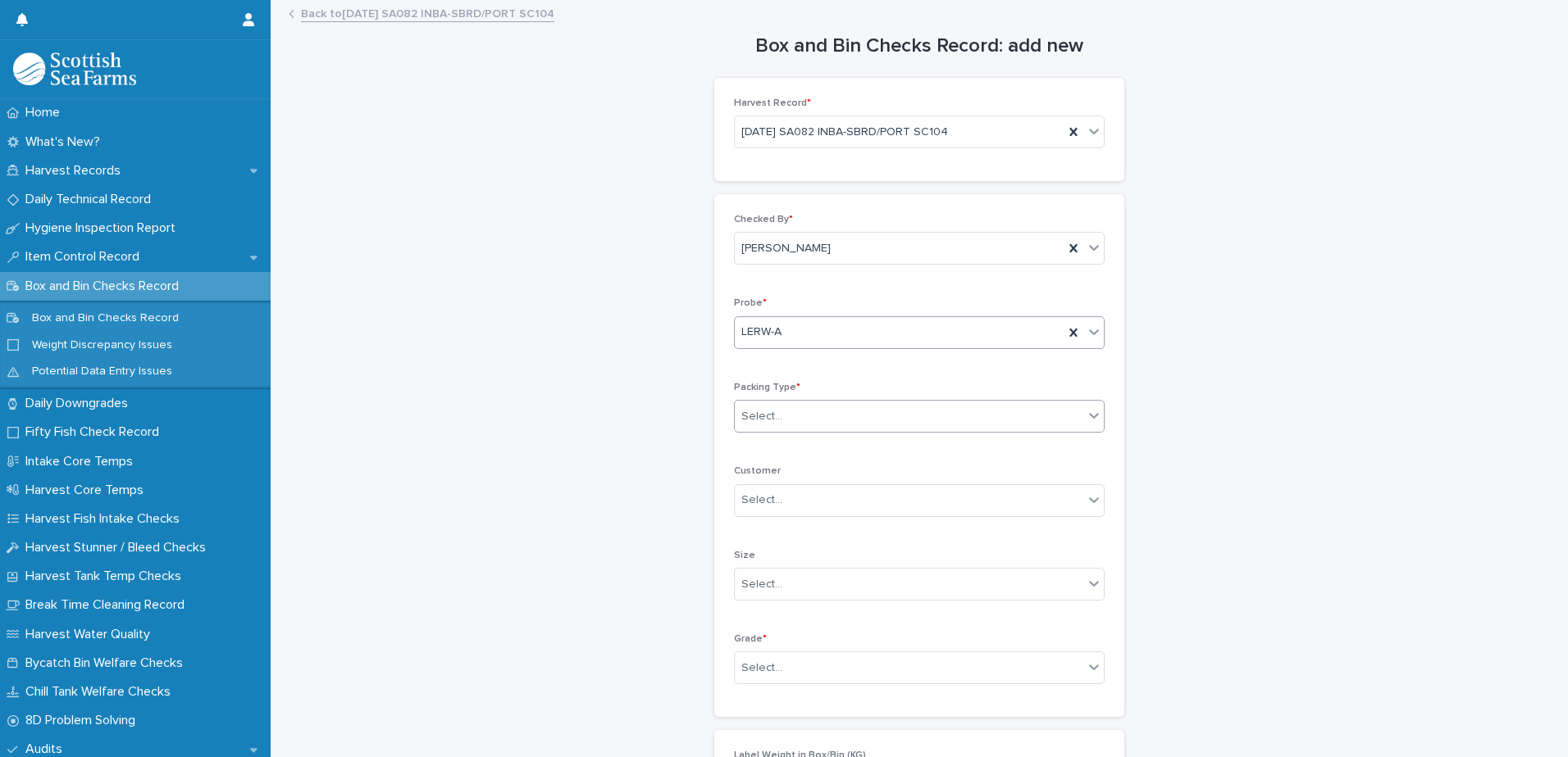
click at [756, 422] on div "Select..." at bounding box center [762, 416] width 41 height 17
click at [753, 451] on div "Box" at bounding box center [914, 448] width 369 height 29
click at [761, 675] on div "Select..." at bounding box center [762, 669] width 41 height 17
click at [764, 637] on div "Superior" at bounding box center [914, 637] width 369 height 29
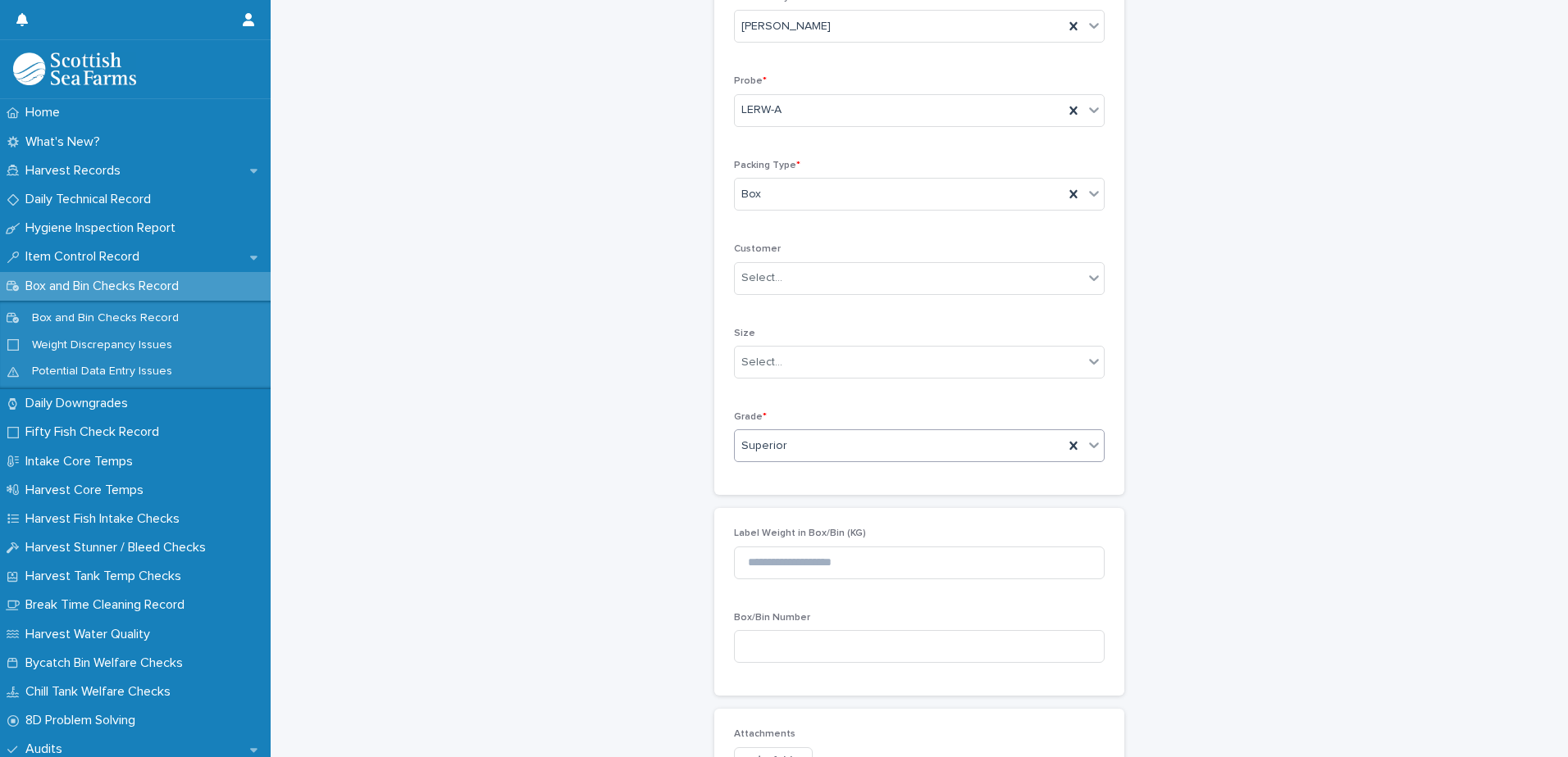
scroll to position [469, 0]
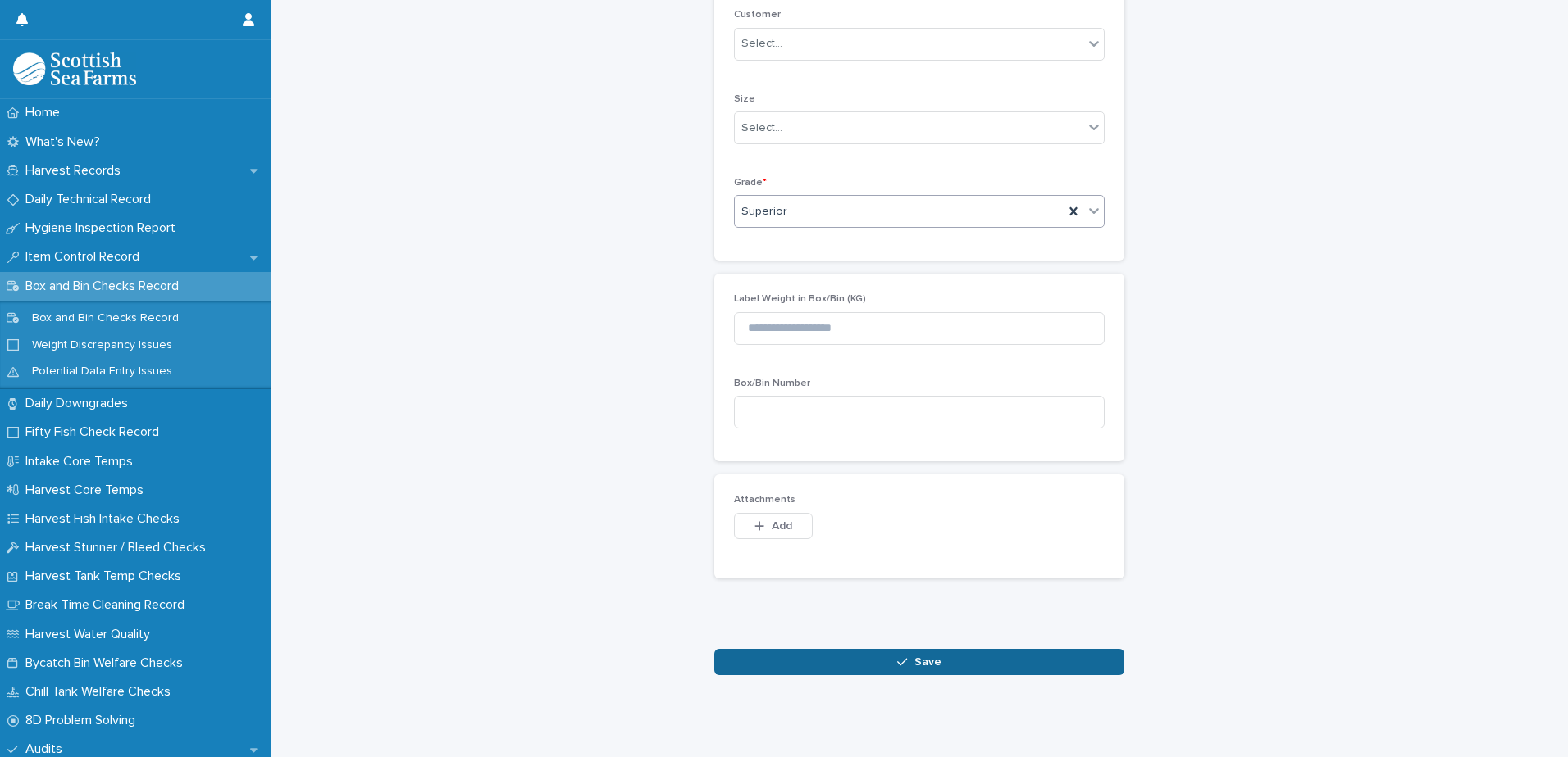
click at [807, 660] on button "Save" at bounding box center [919, 662] width 410 height 26
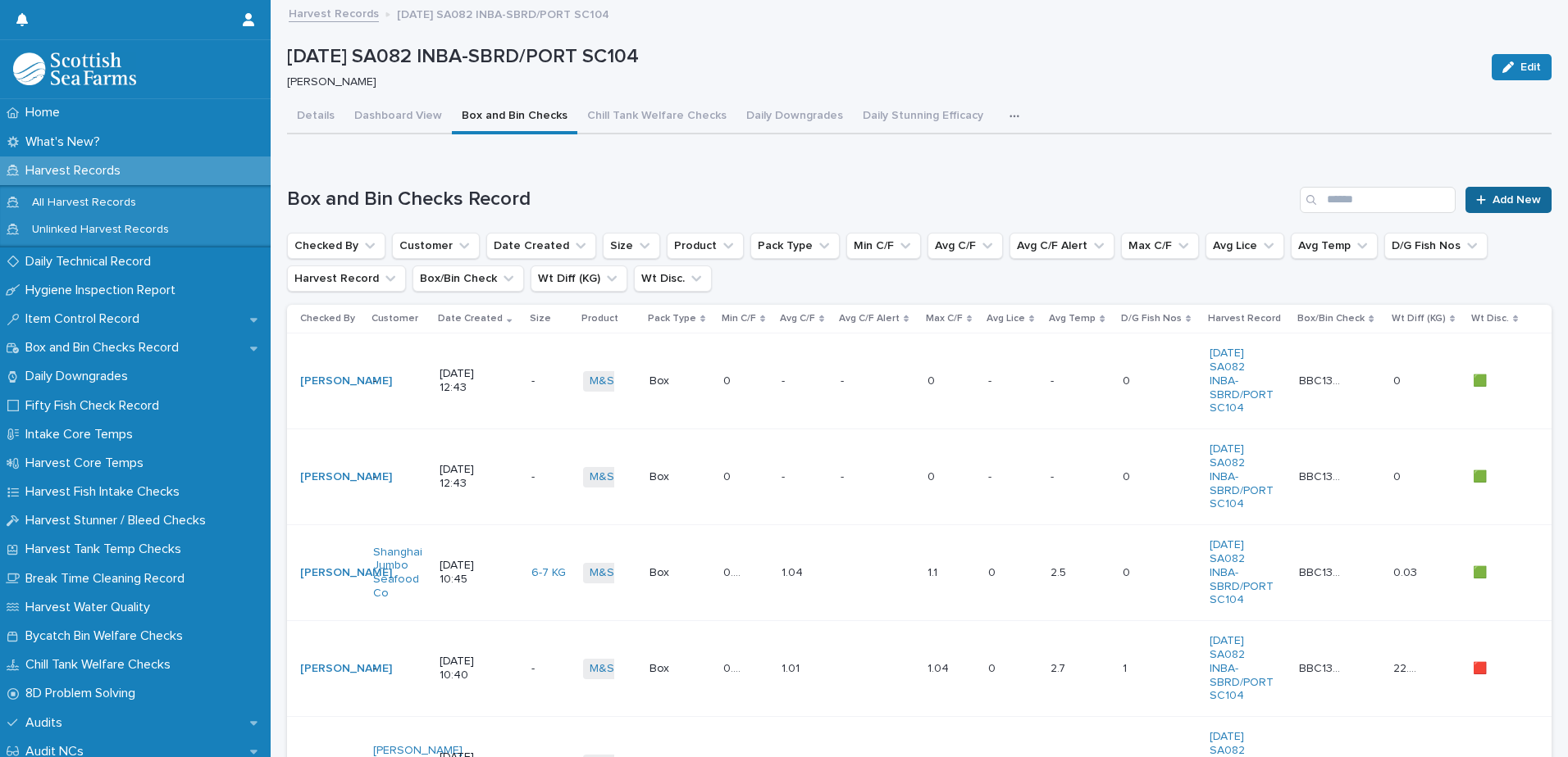
click at [1466, 199] on link "Add New" at bounding box center [1509, 200] width 86 height 26
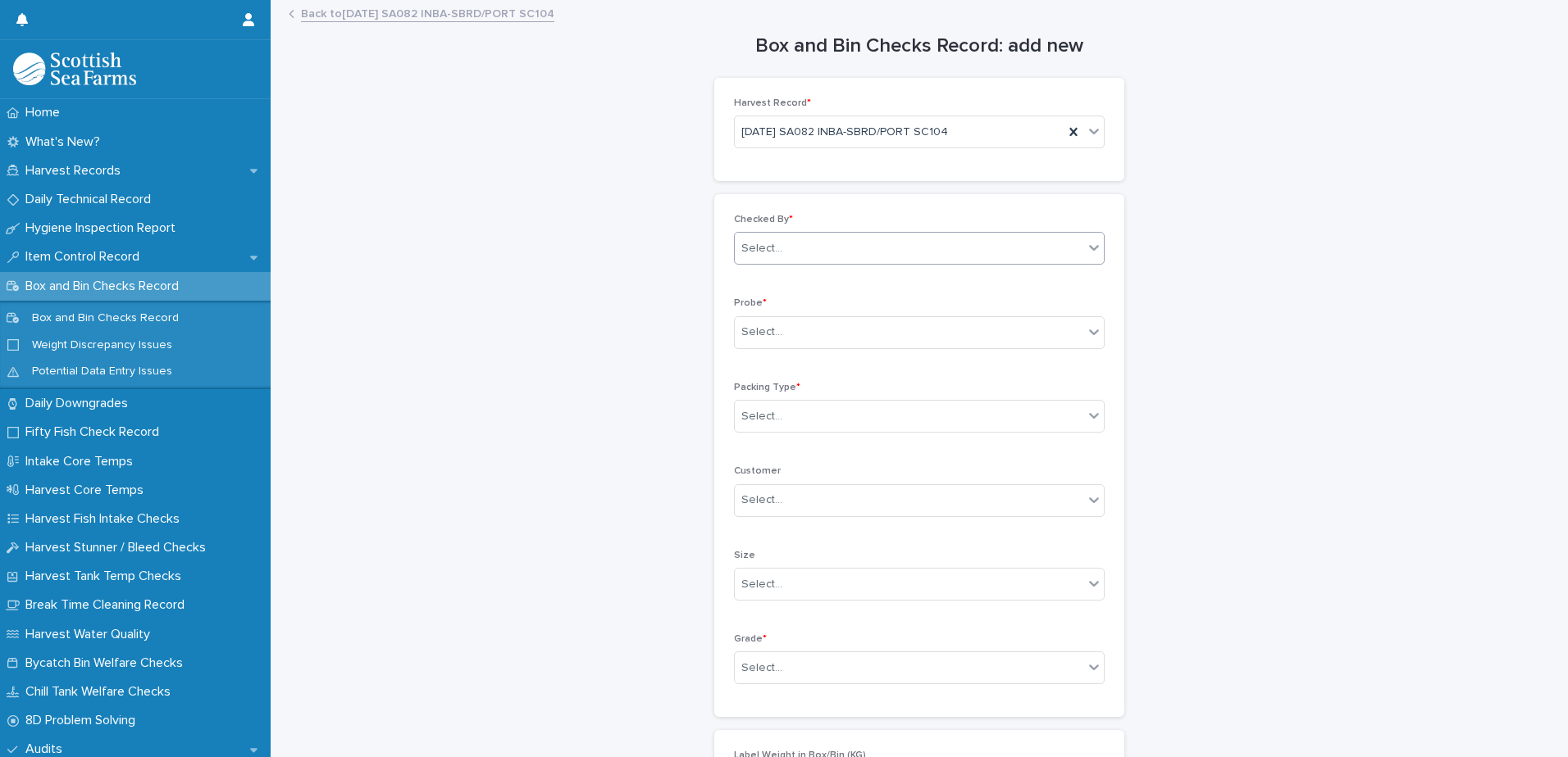
click at [743, 258] on div "Select..." at bounding box center [908, 248] width 349 height 27
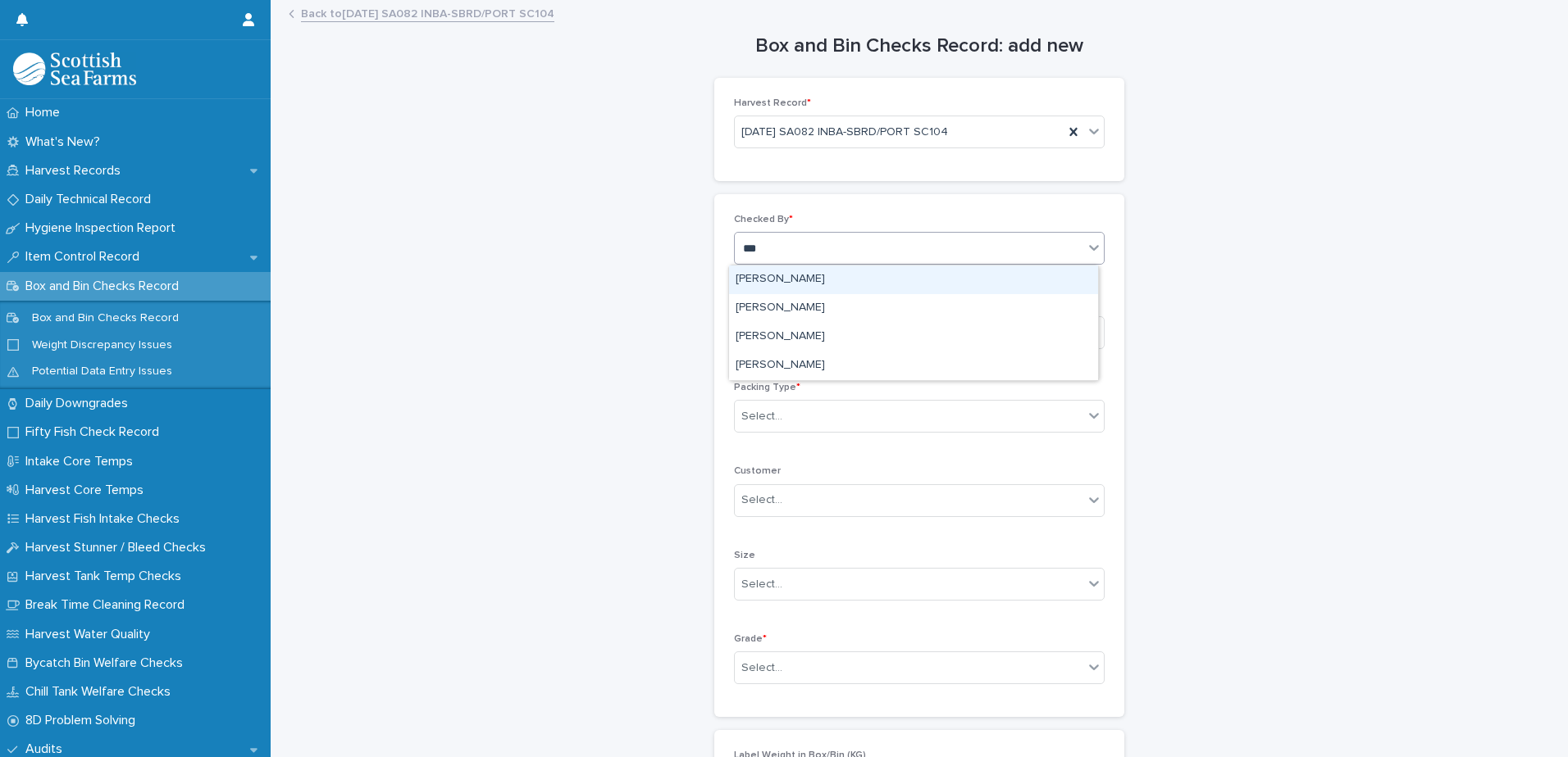
type input "****"
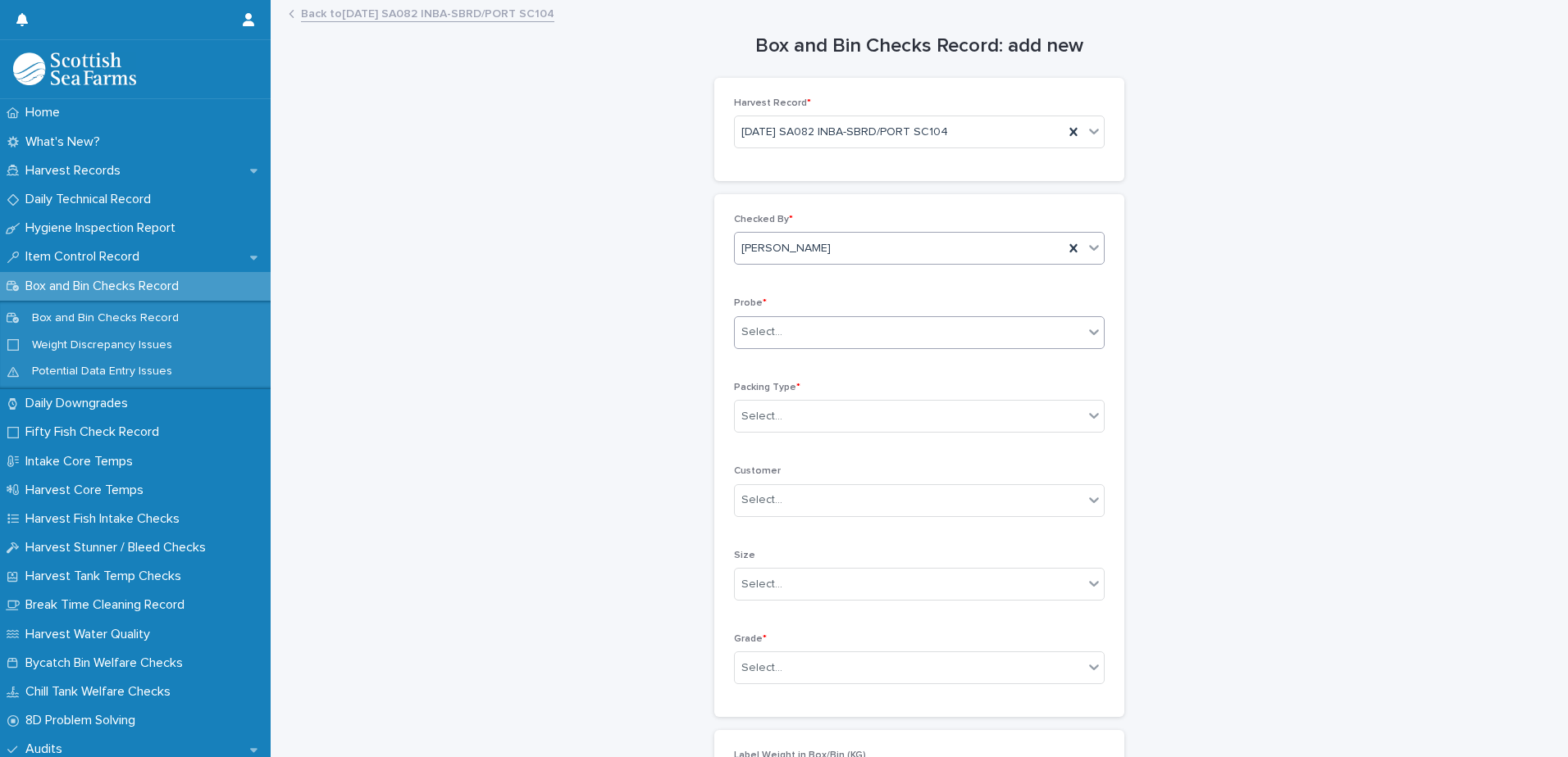
click at [750, 339] on div "Select..." at bounding box center [762, 333] width 41 height 17
click at [749, 415] on div "LERW-A" at bounding box center [914, 422] width 369 height 29
click at [746, 427] on div "Select..." at bounding box center [908, 416] width 349 height 27
click at [755, 450] on div "Box" at bounding box center [914, 448] width 369 height 29
click at [753, 664] on div "Select..." at bounding box center [762, 669] width 41 height 17
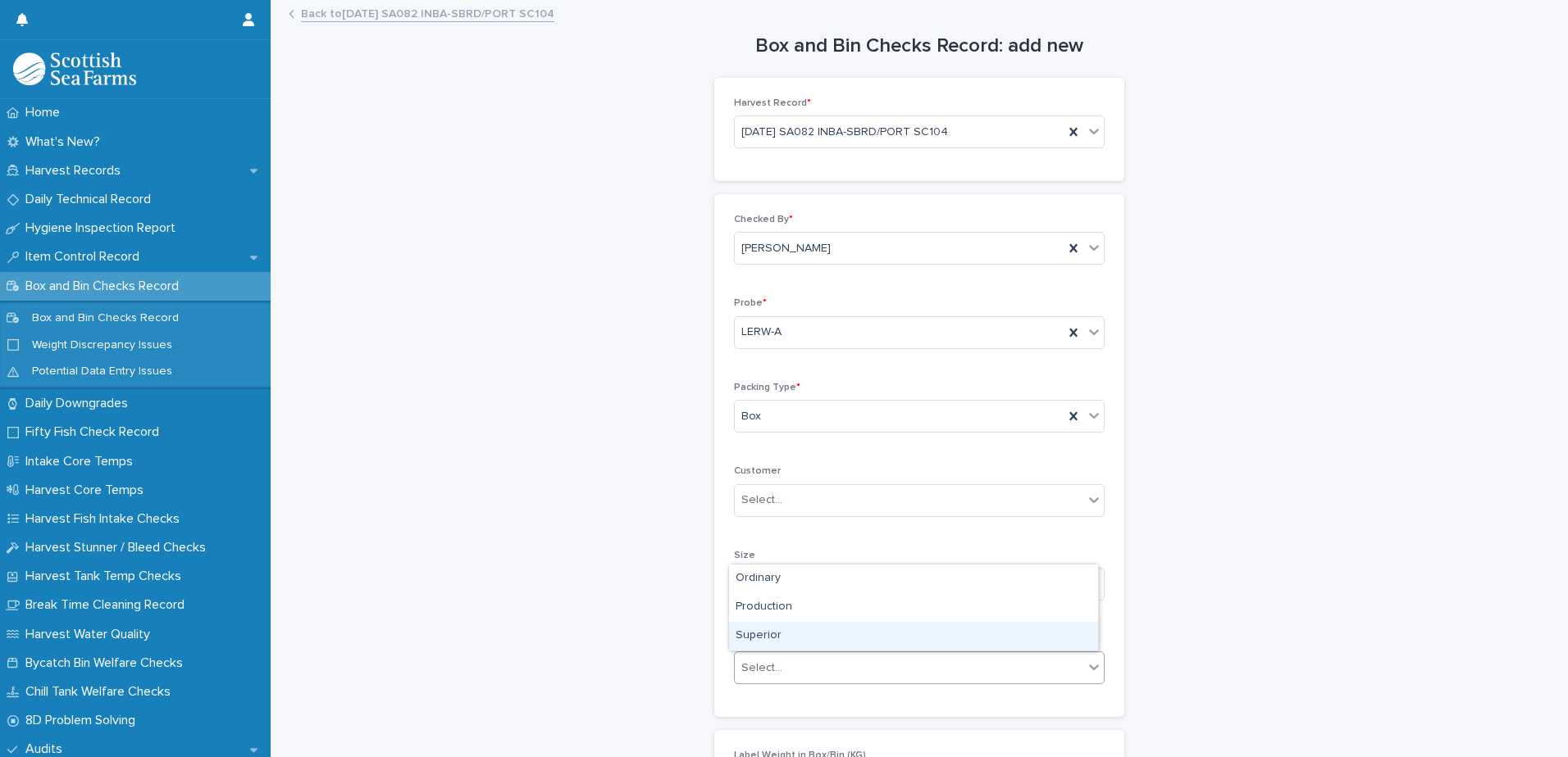
click at [765, 630] on div "Superior" at bounding box center [914, 637] width 369 height 29
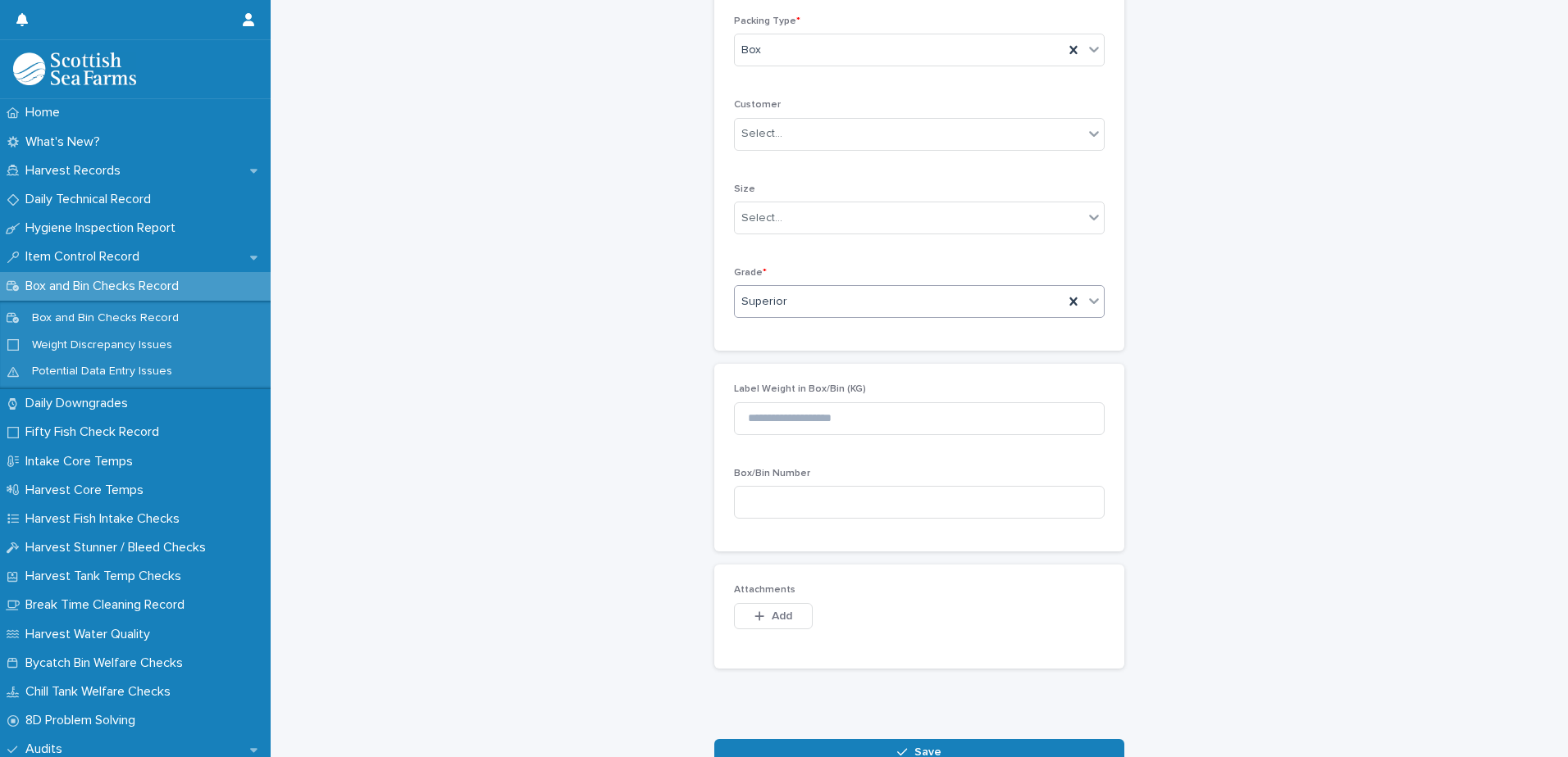
scroll to position [409, 0]
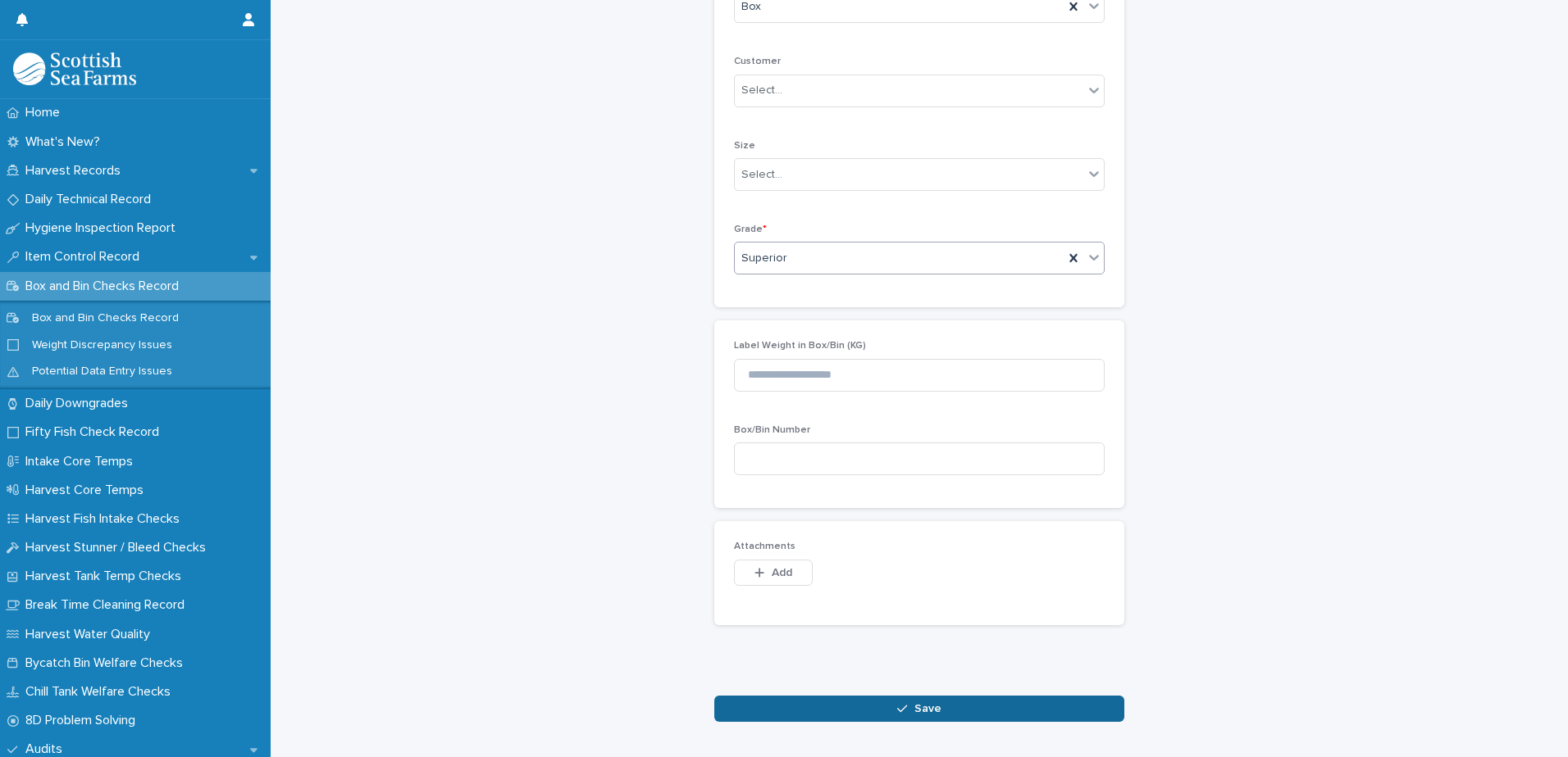
click at [825, 709] on button "Save" at bounding box center [919, 709] width 410 height 26
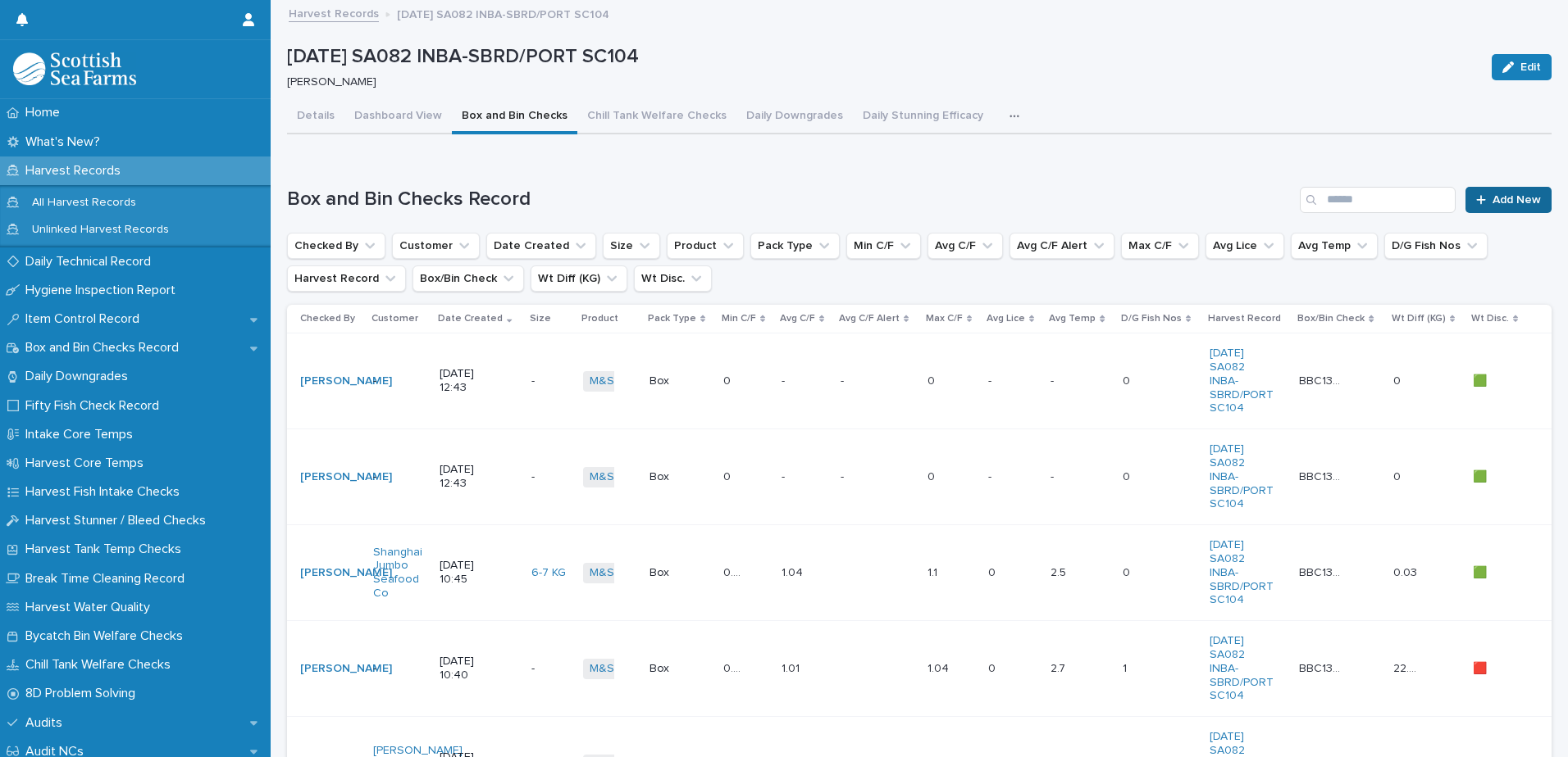
click at [1493, 204] on span "Add New" at bounding box center [1516, 199] width 48 height 11
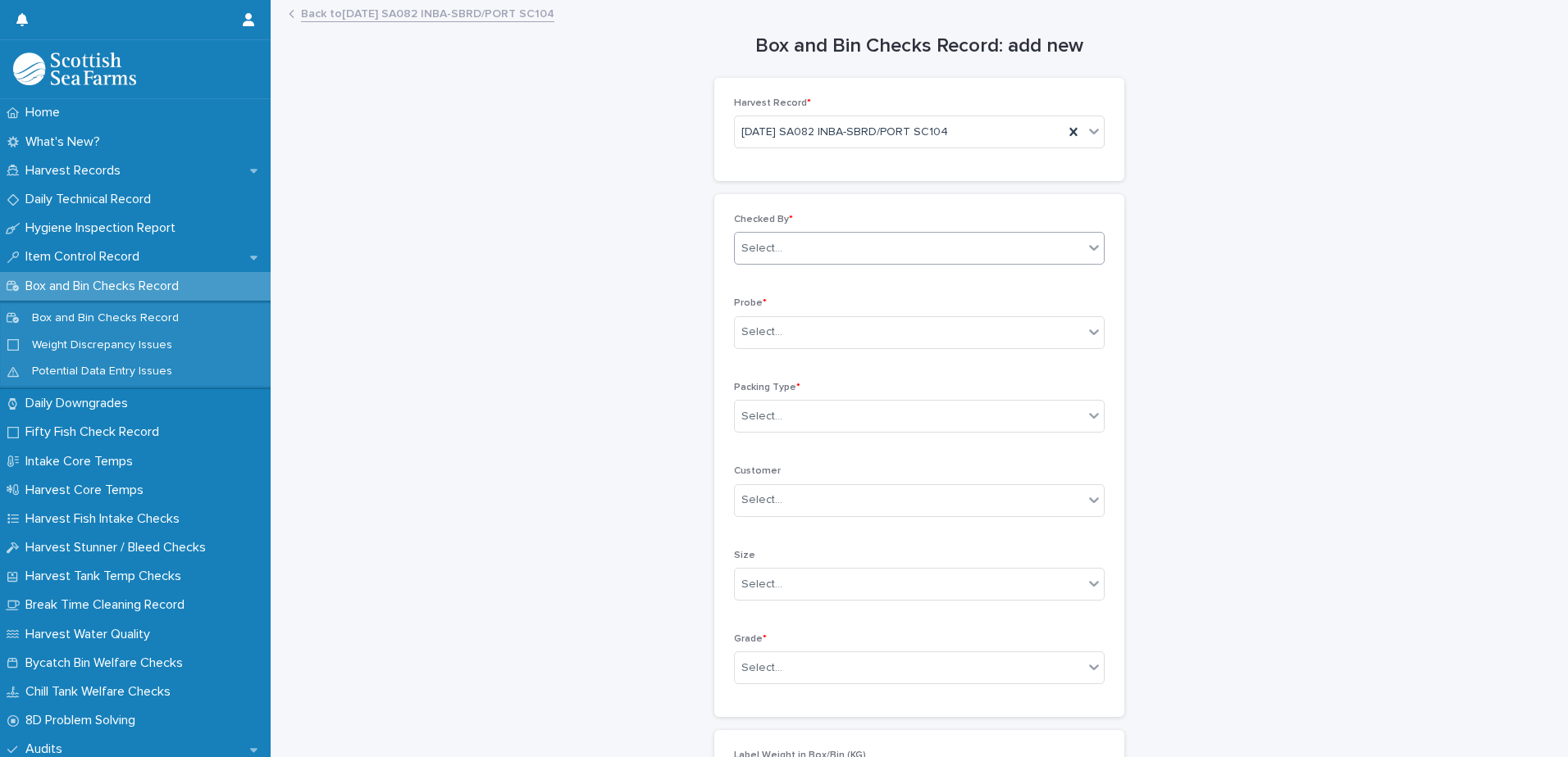
click at [749, 253] on div "Select..." at bounding box center [762, 249] width 41 height 17
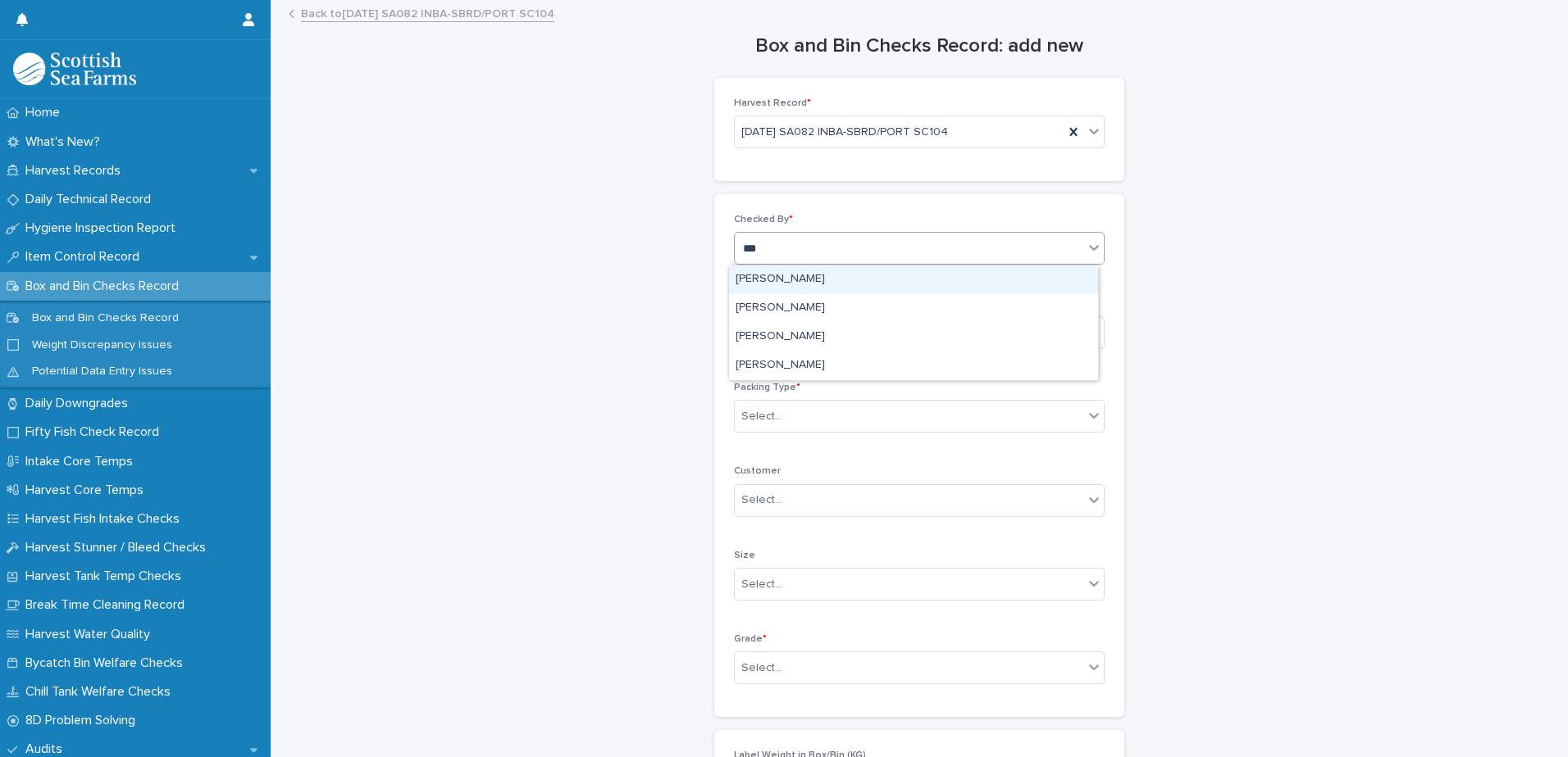
type input "****"
click at [769, 283] on div "[PERSON_NAME]" at bounding box center [914, 279] width 369 height 29
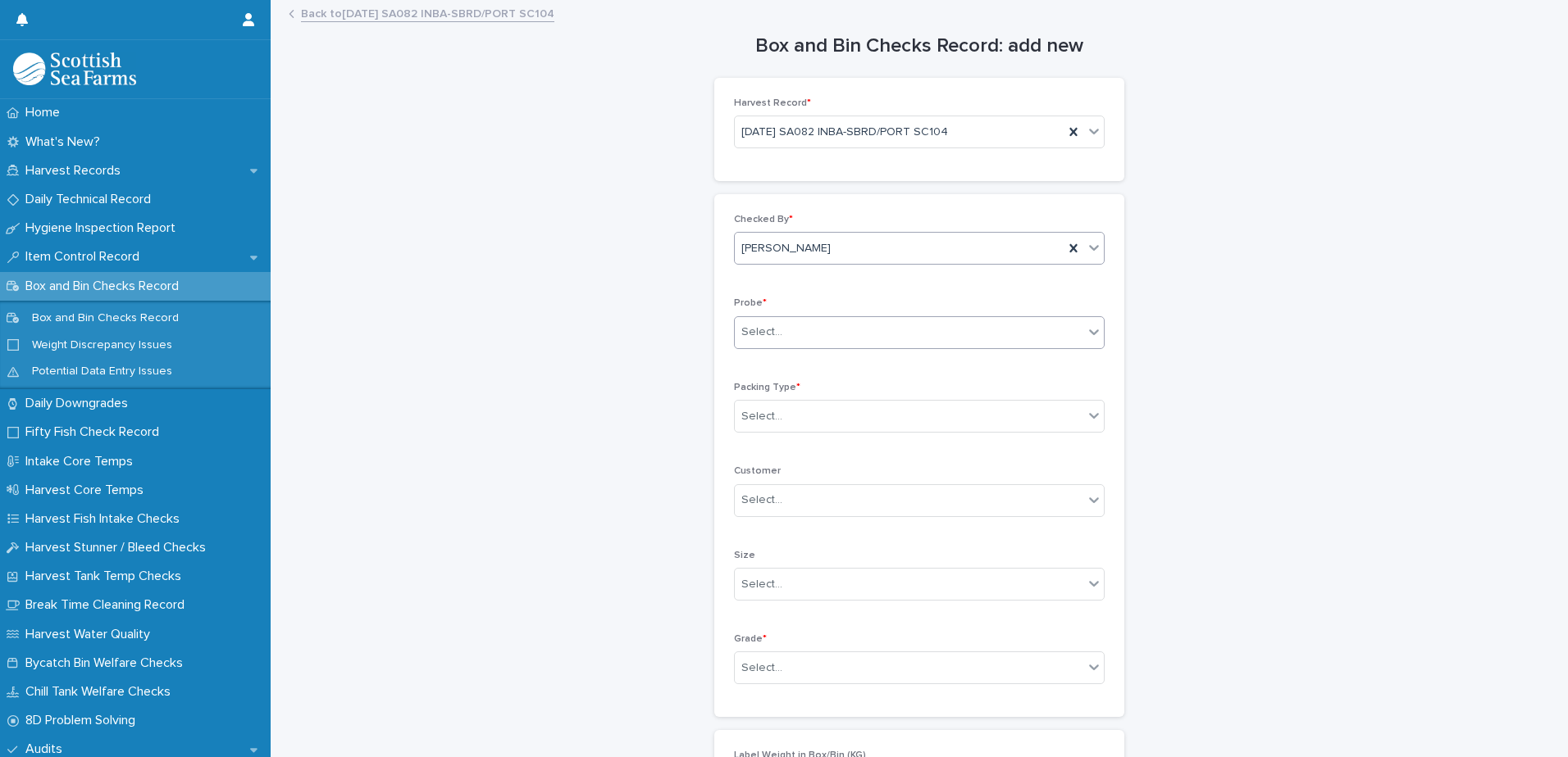
click at [745, 339] on div "Select..." at bounding box center [762, 333] width 41 height 17
click at [754, 420] on div "LERW-A" at bounding box center [914, 422] width 369 height 29
click at [750, 423] on div "Select..." at bounding box center [762, 416] width 41 height 17
click at [752, 448] on div "Box" at bounding box center [914, 448] width 369 height 29
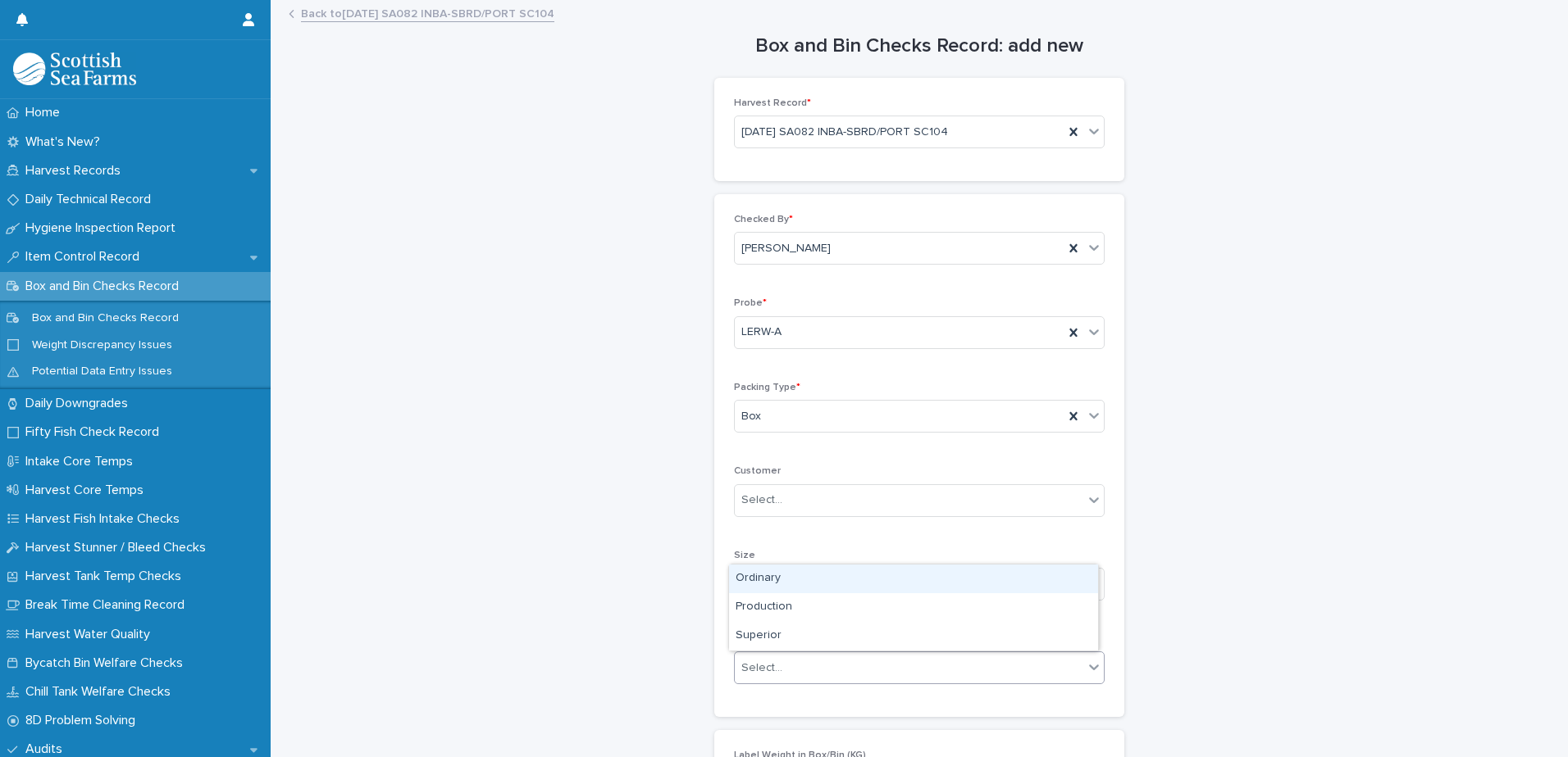
click at [747, 674] on div "Select..." at bounding box center [762, 669] width 41 height 17
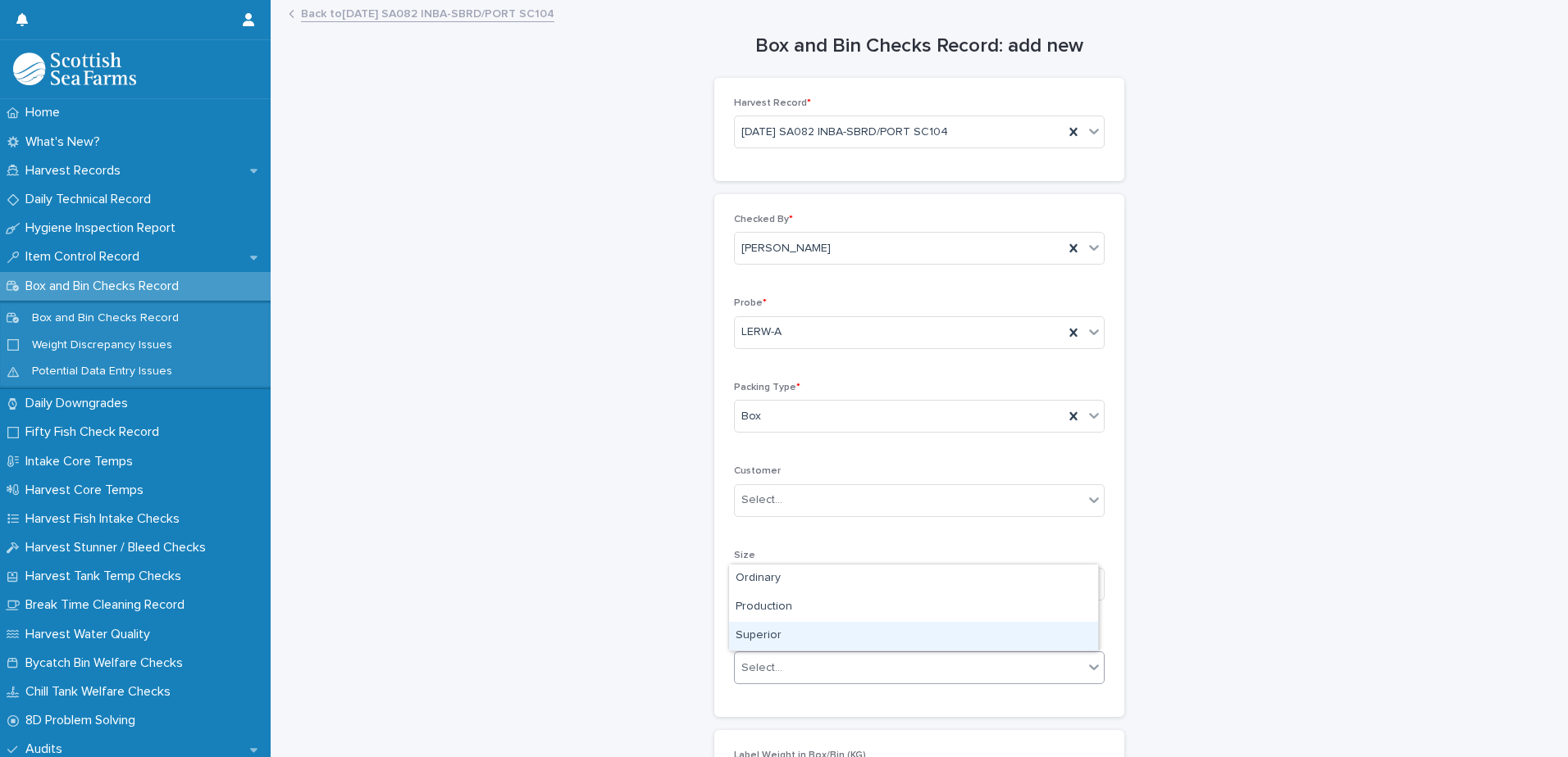
click at [752, 636] on div "Superior" at bounding box center [914, 637] width 369 height 29
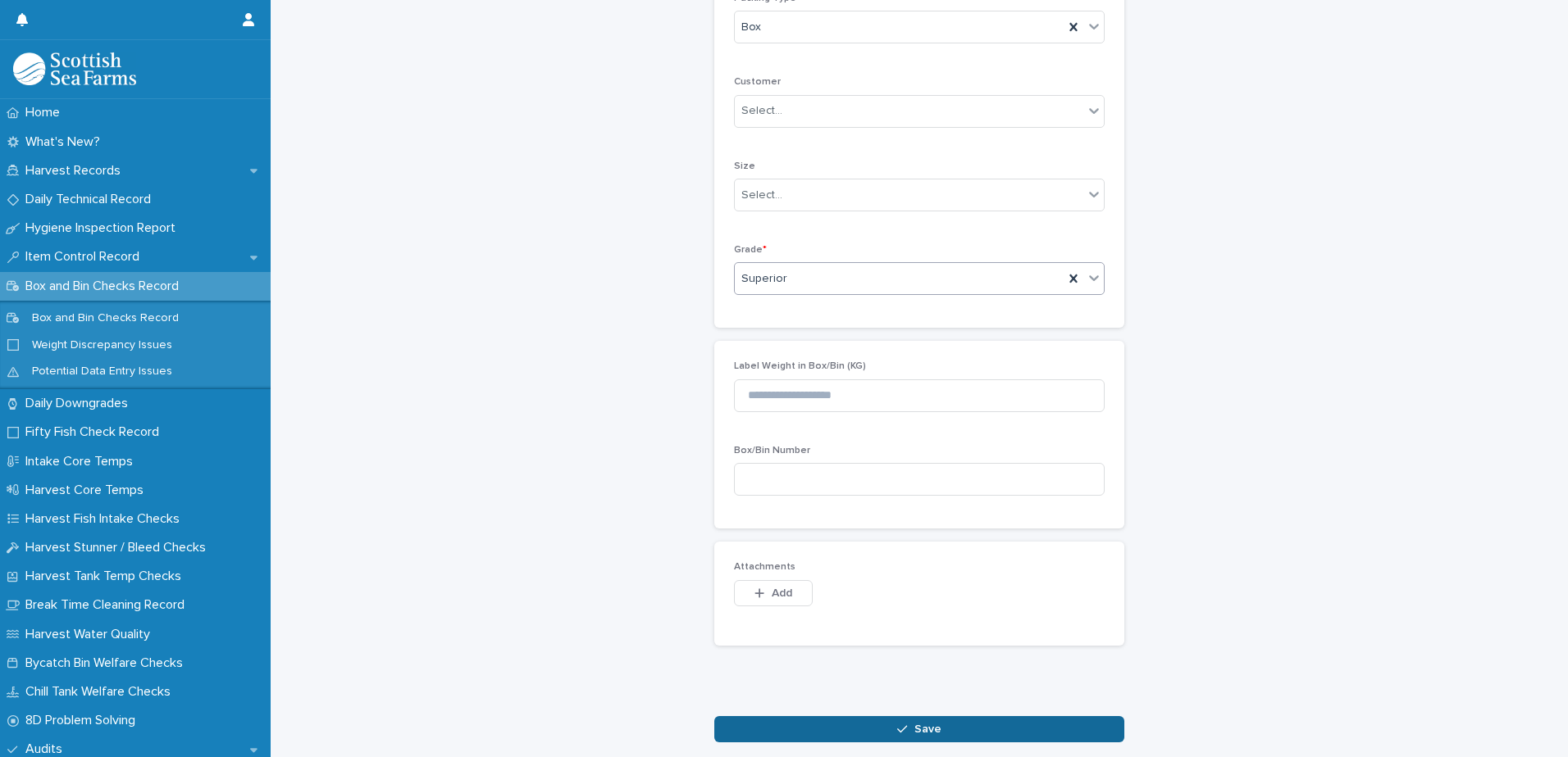
scroll to position [409, 0]
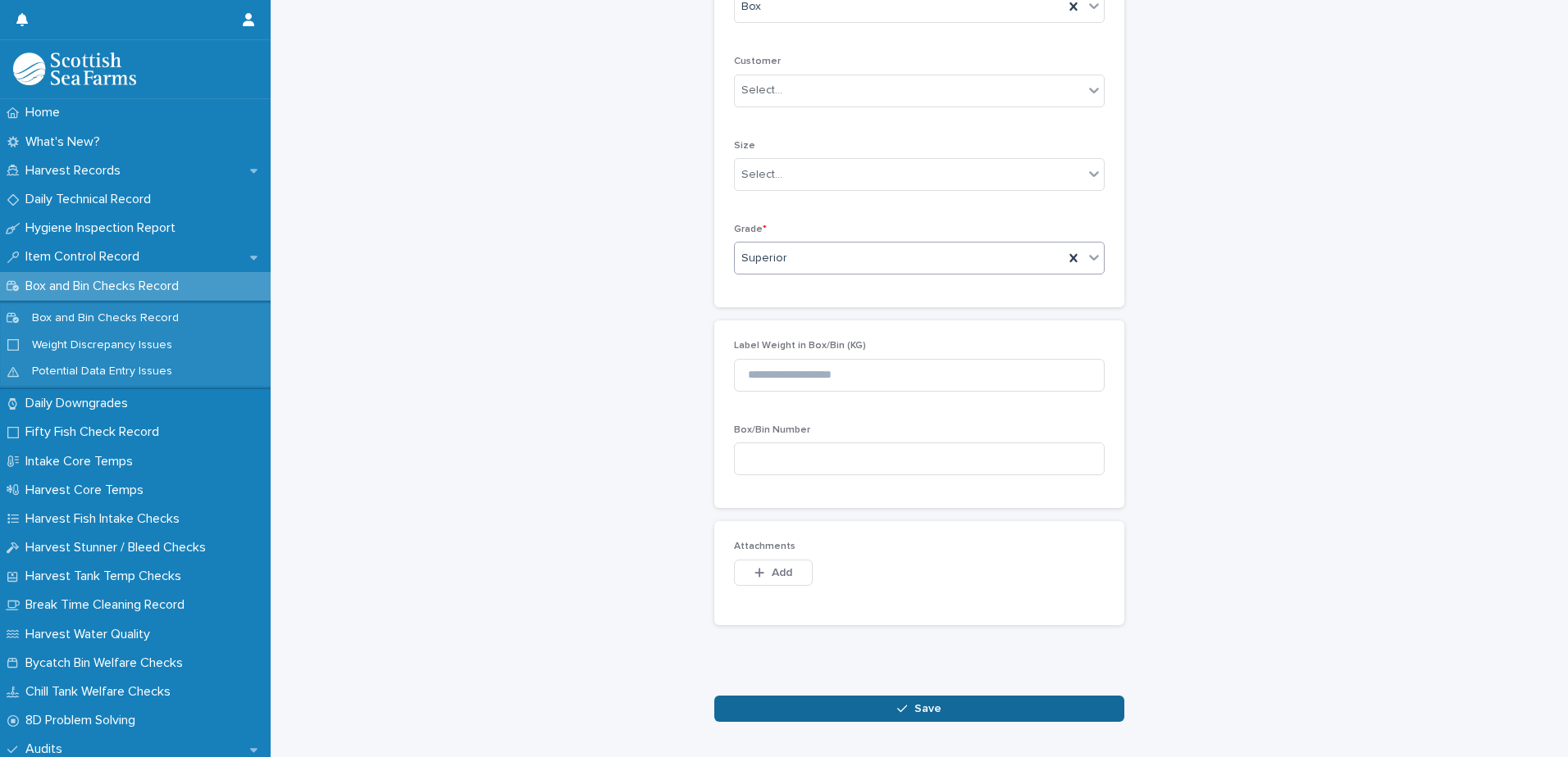
click at [777, 710] on button "Save" at bounding box center [919, 709] width 410 height 26
